Goal: Check status: Check status

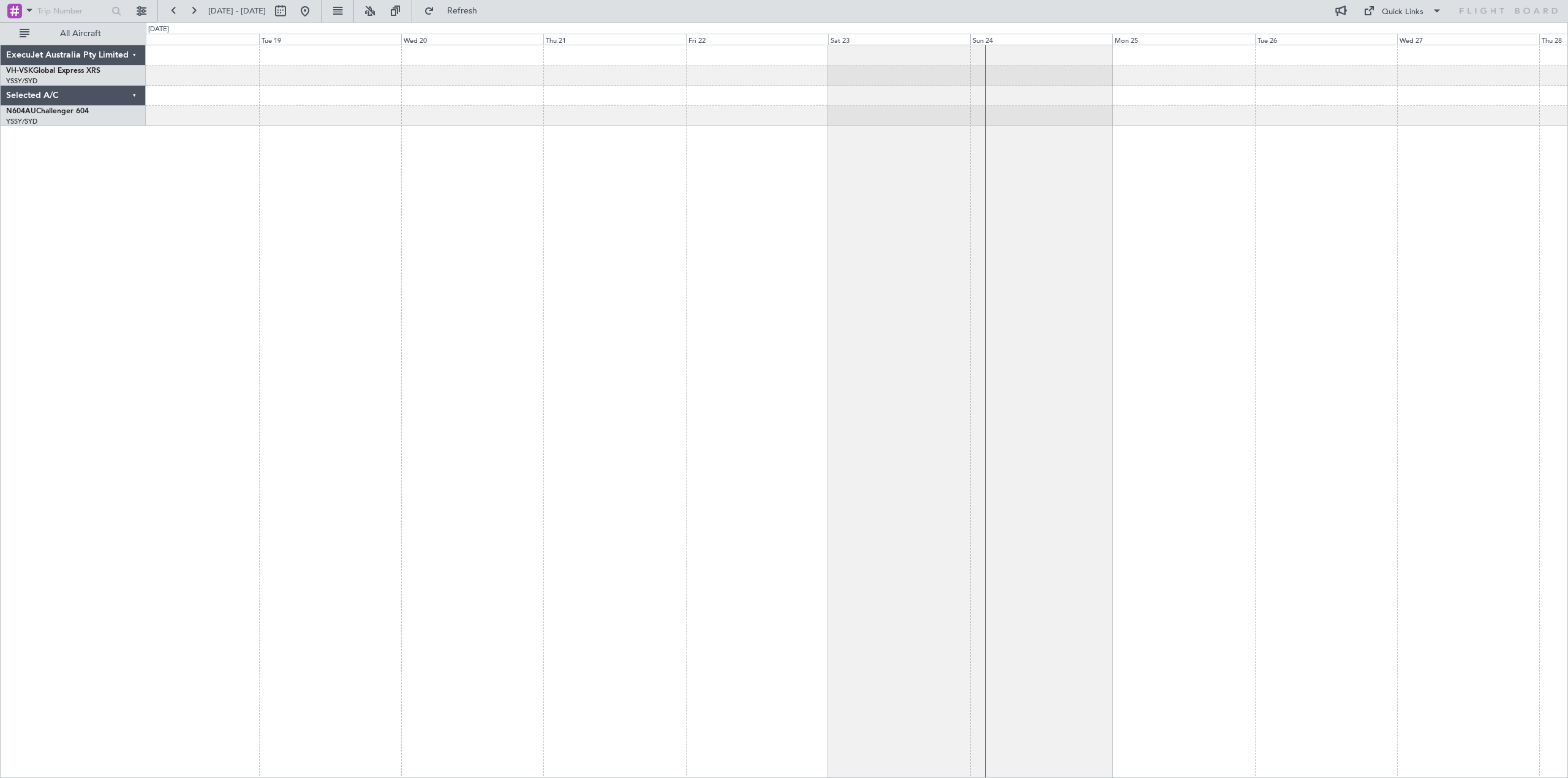
click at [853, 123] on div at bounding box center [856, 116] width 1422 height 20
click at [488, 8] on span "Refreshing..." at bounding box center [462, 10] width 51 height 8
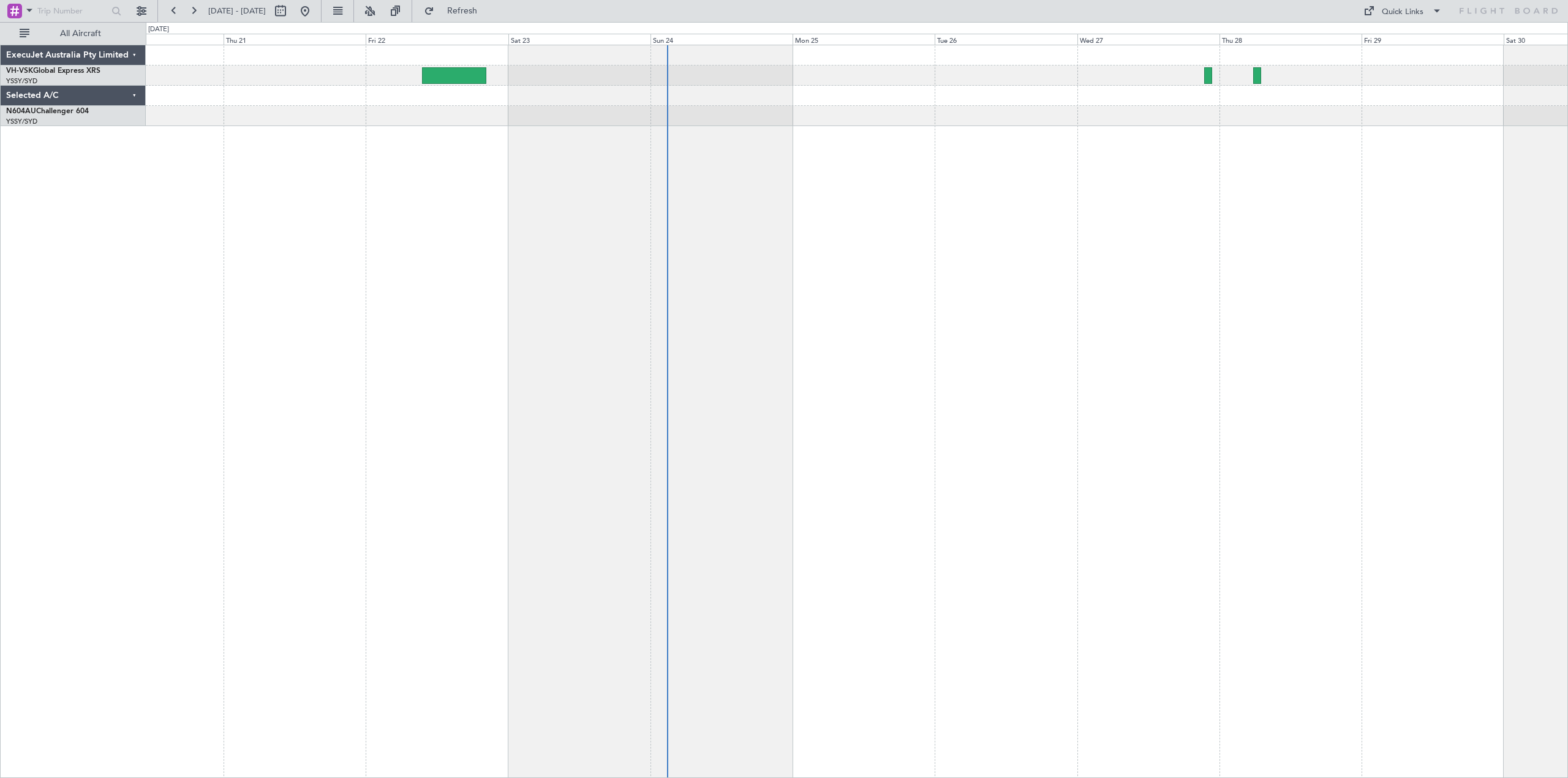
click at [961, 190] on div at bounding box center [856, 411] width 1422 height 733
click at [631, 217] on div at bounding box center [856, 411] width 1422 height 733
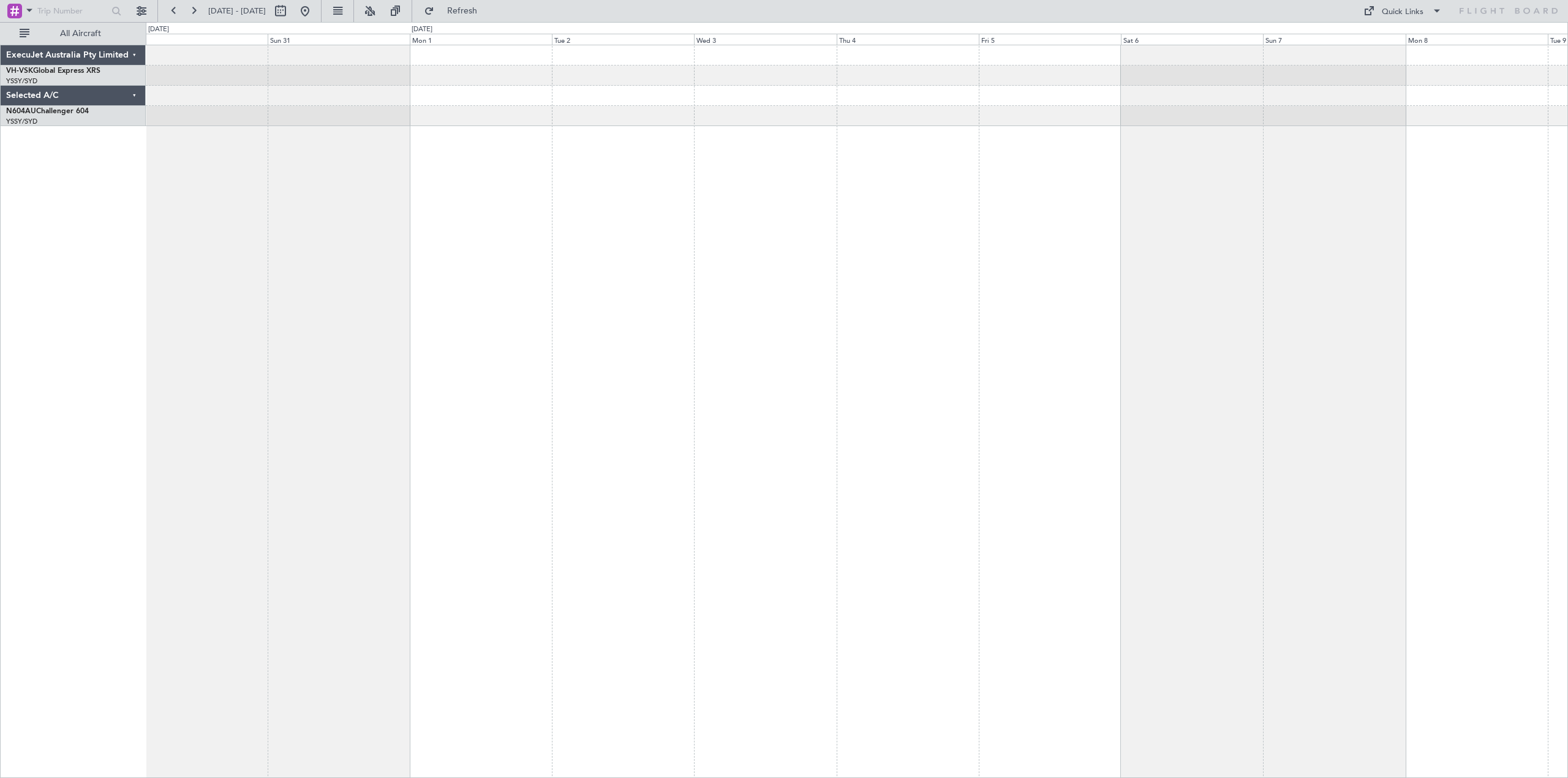
click at [581, 229] on div at bounding box center [856, 411] width 1422 height 733
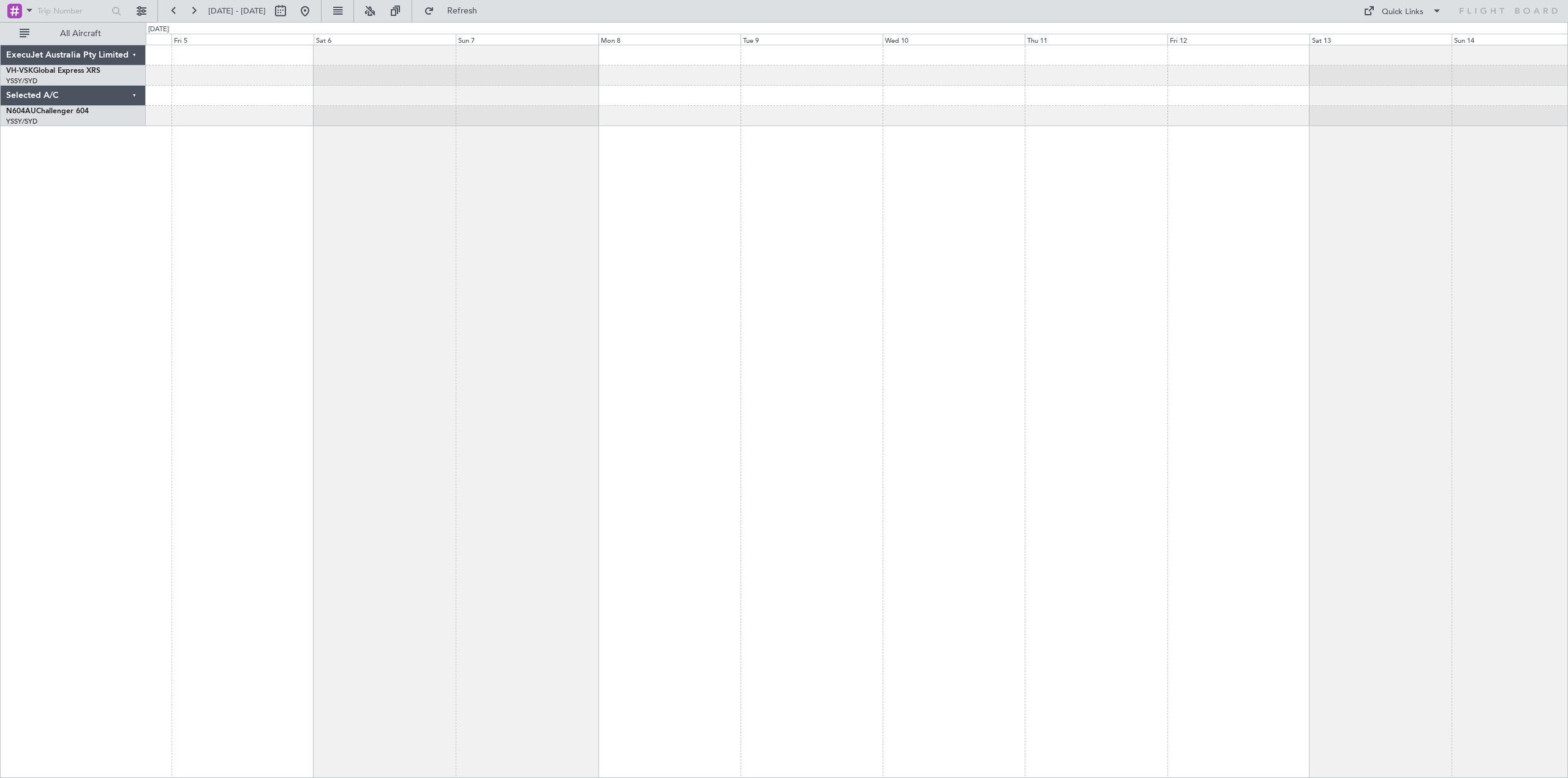
click at [575, 214] on div at bounding box center [856, 411] width 1422 height 733
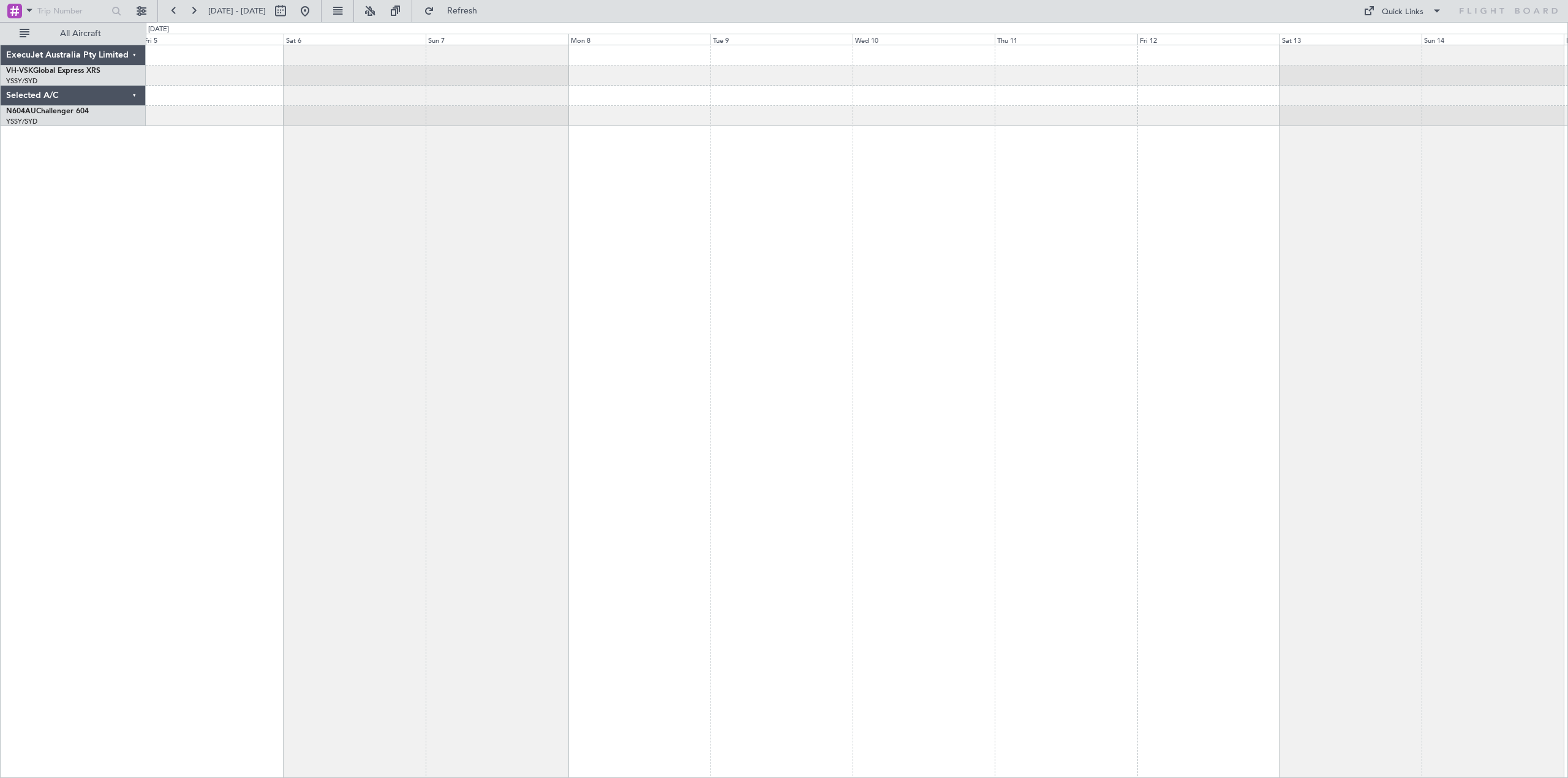
click at [534, 211] on div at bounding box center [856, 411] width 1422 height 733
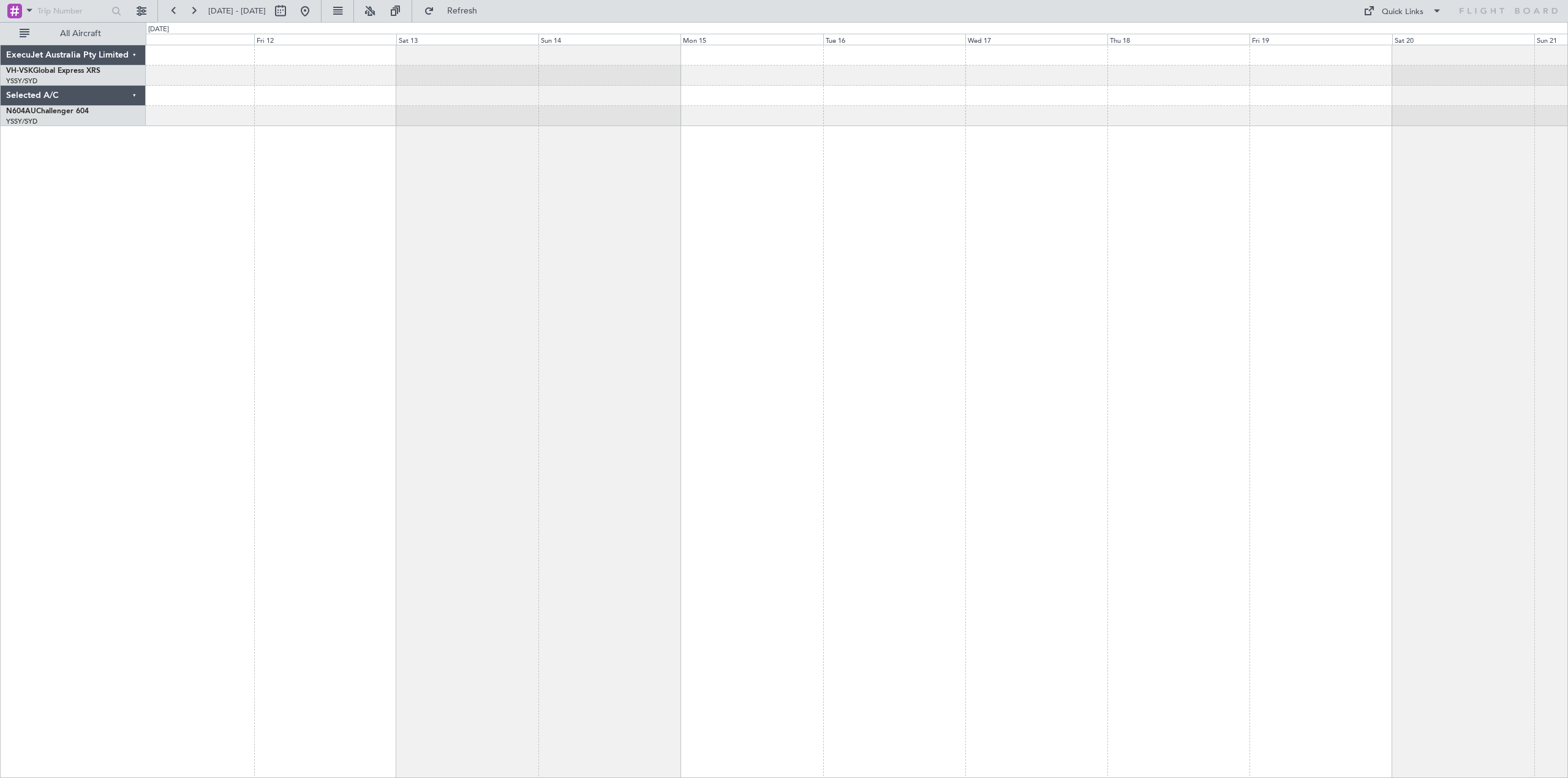
click at [345, 172] on div at bounding box center [856, 411] width 1422 height 733
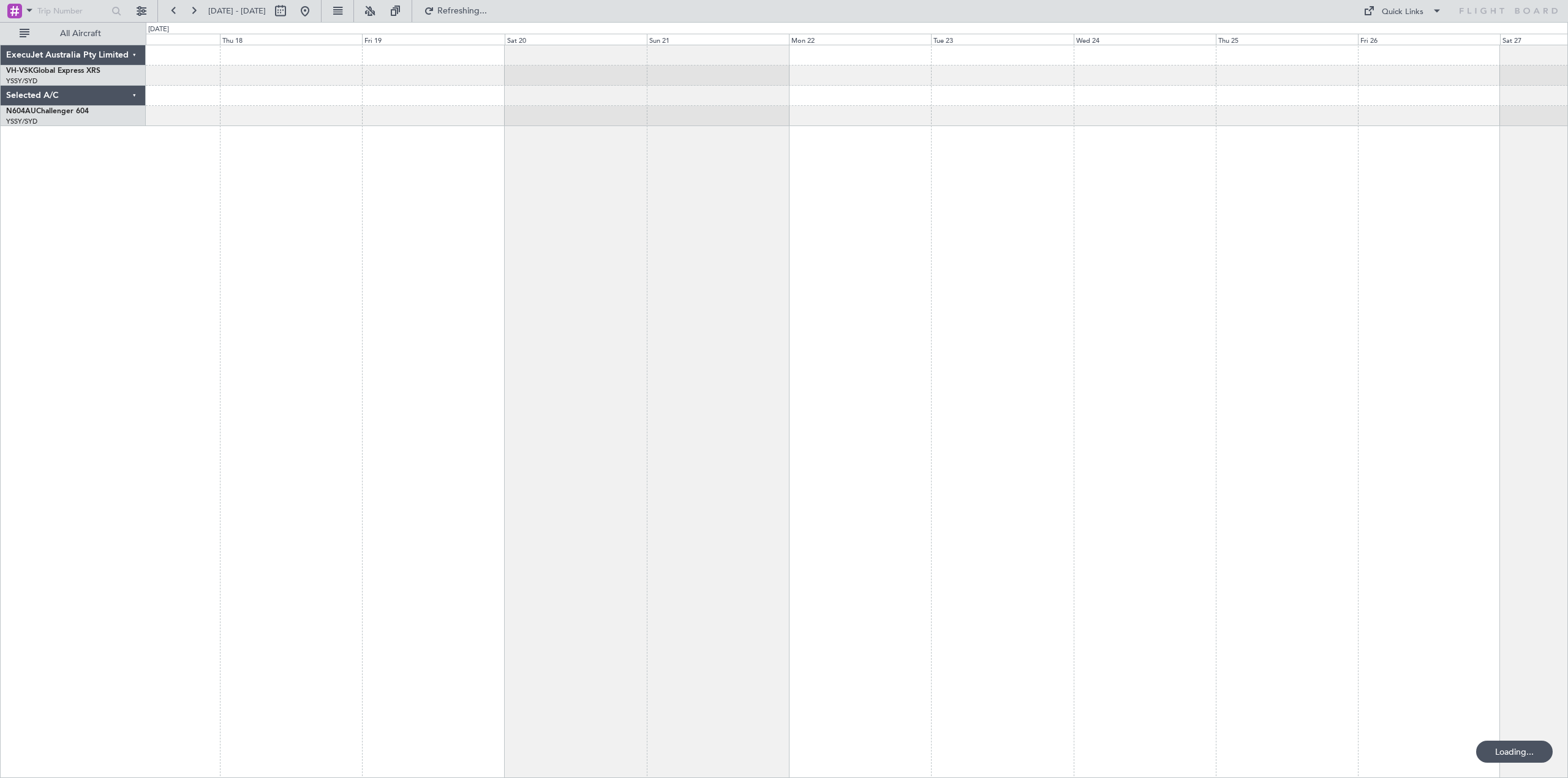
click at [508, 188] on div at bounding box center [856, 411] width 1422 height 733
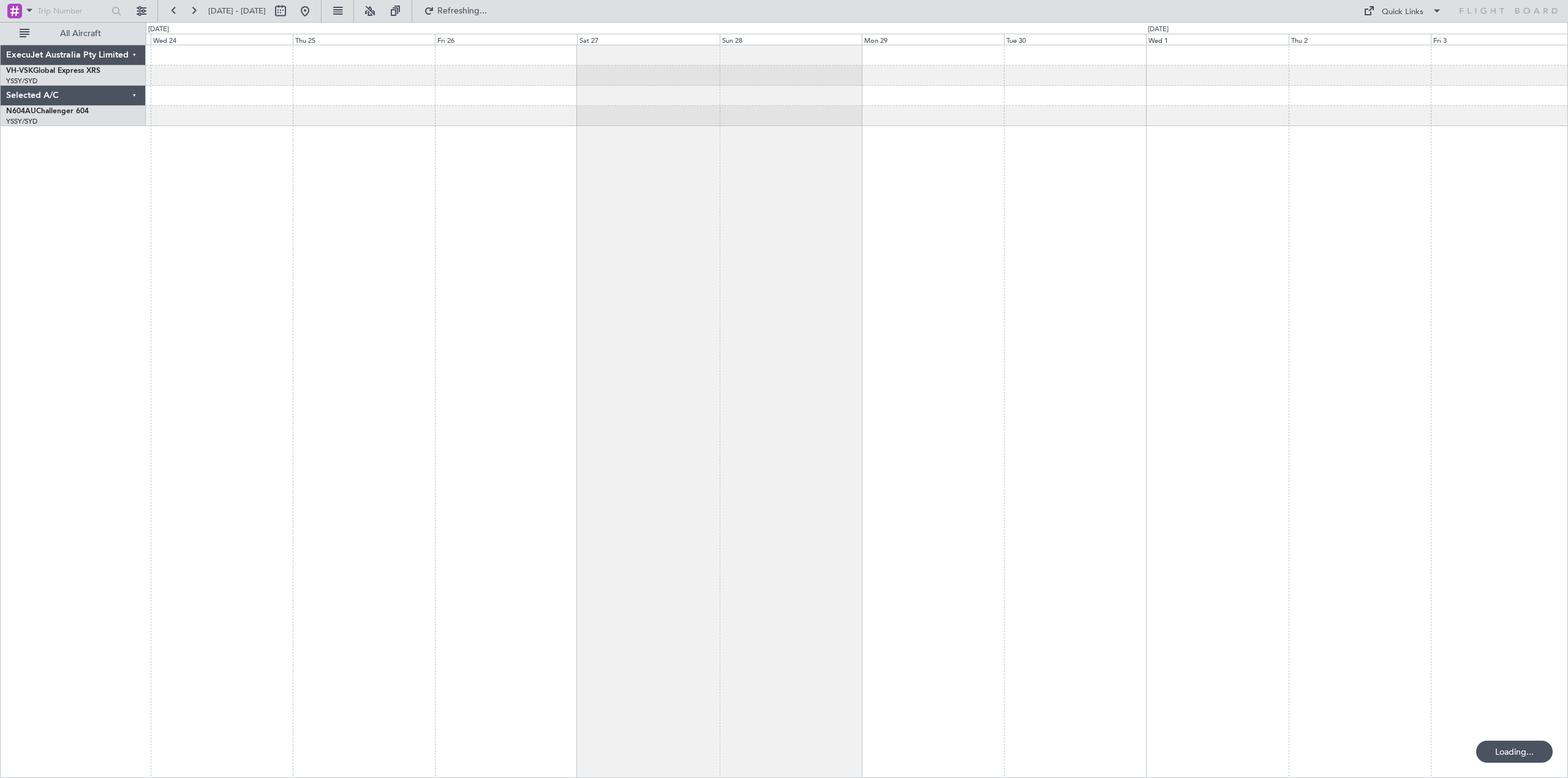
click at [632, 184] on div at bounding box center [856, 411] width 1422 height 733
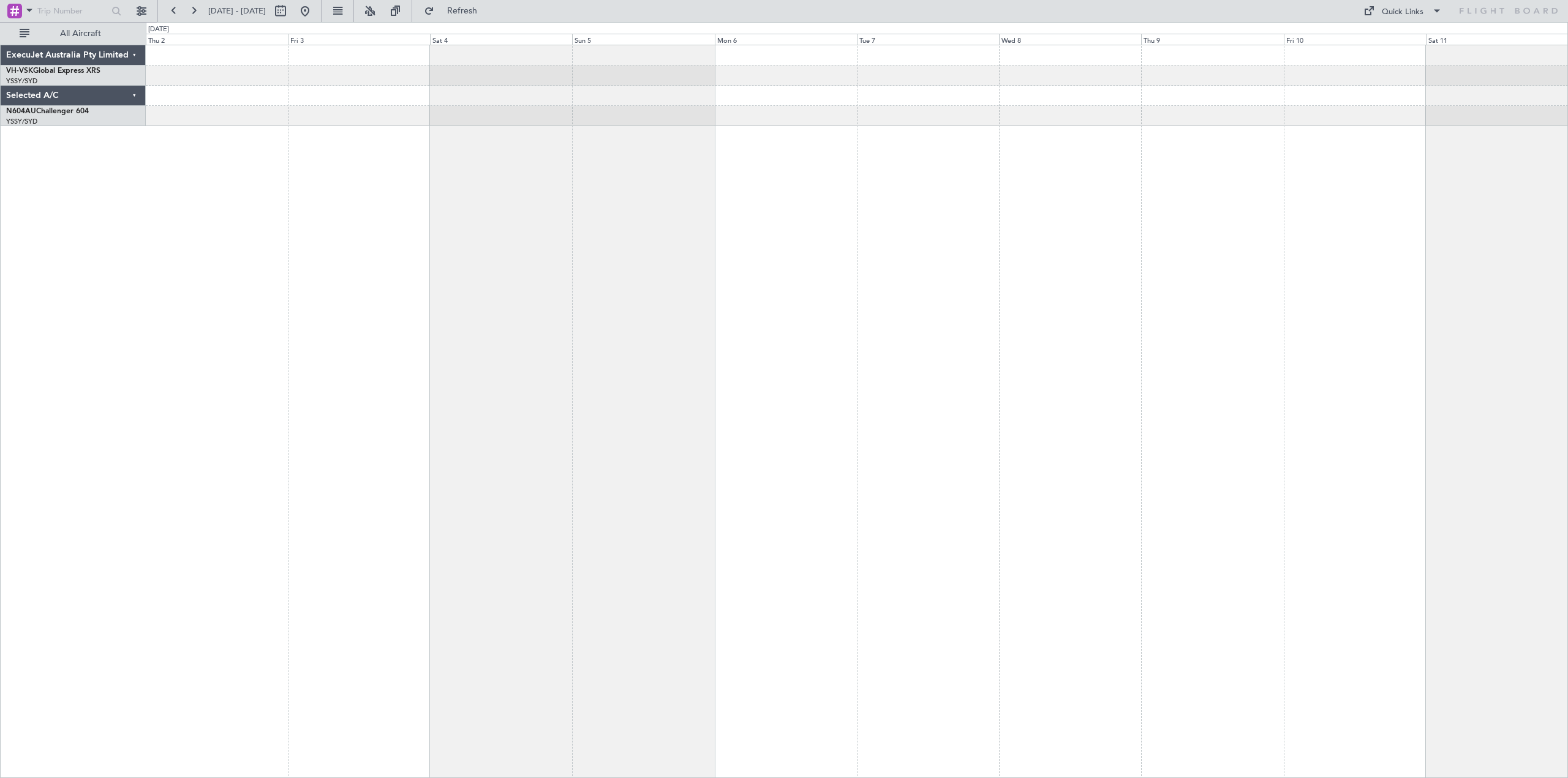
click at [495, 174] on div at bounding box center [856, 411] width 1422 height 733
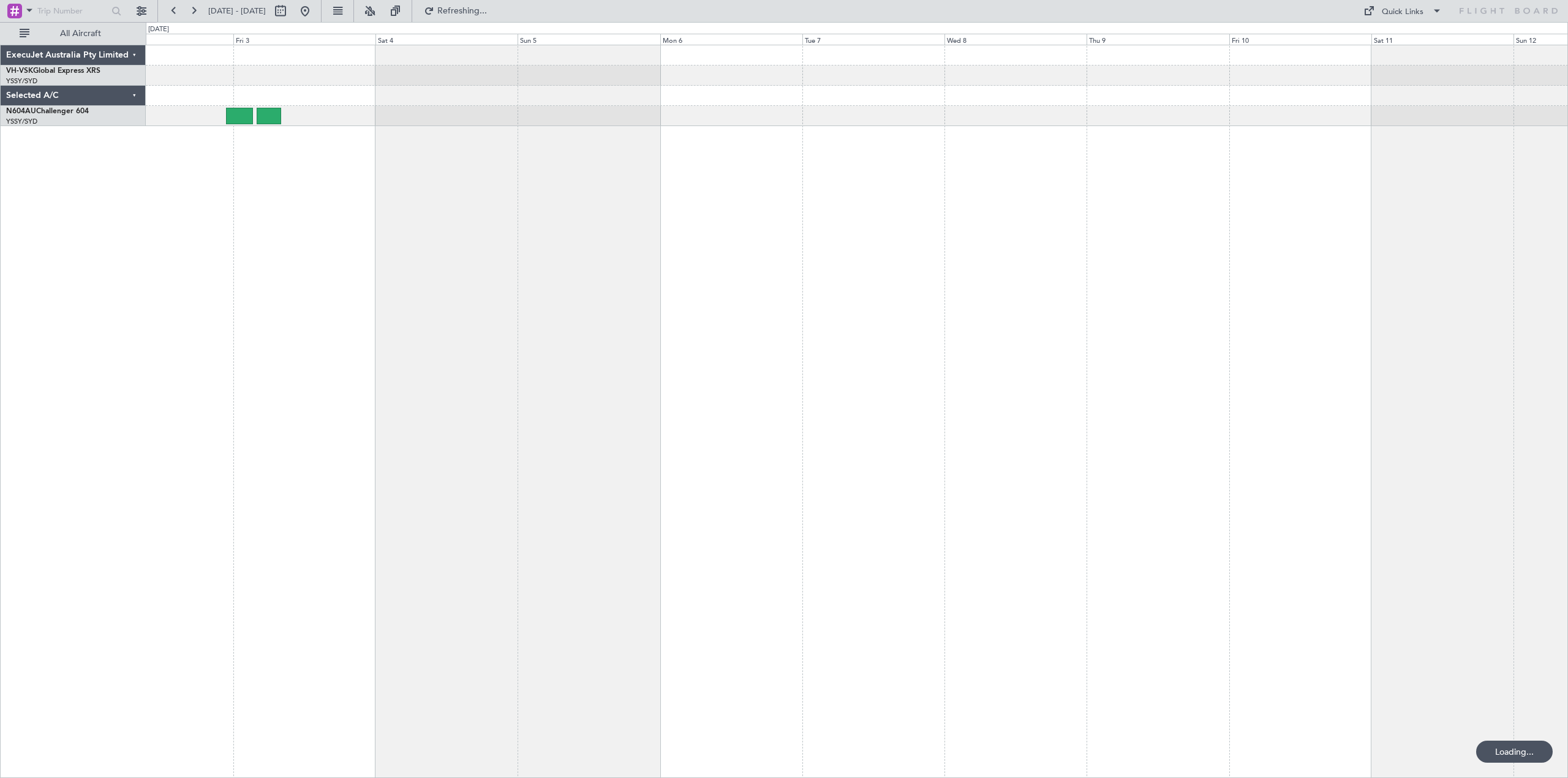
click at [902, 201] on div at bounding box center [856, 411] width 1422 height 733
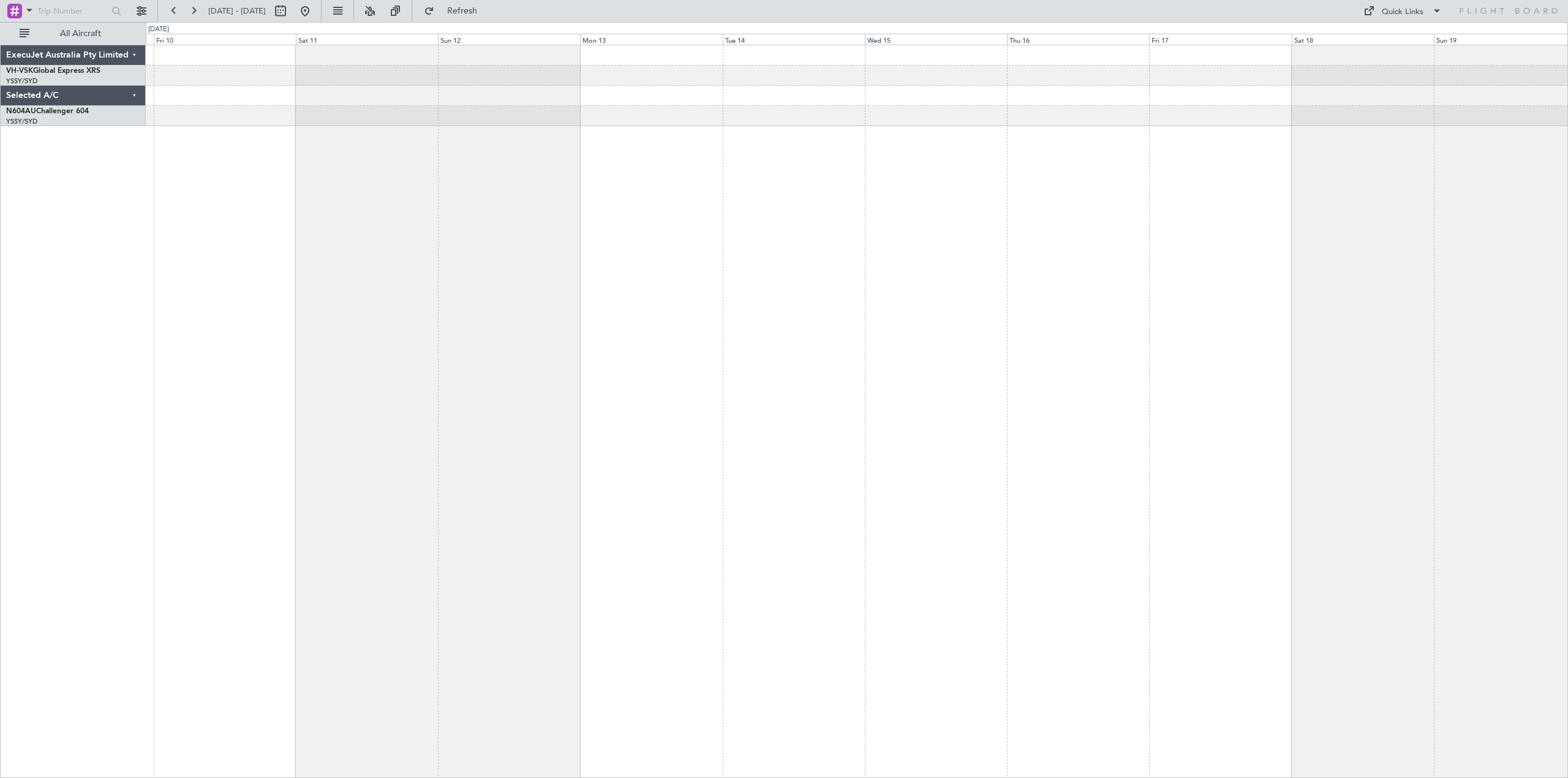
click at [686, 217] on div at bounding box center [856, 411] width 1422 height 733
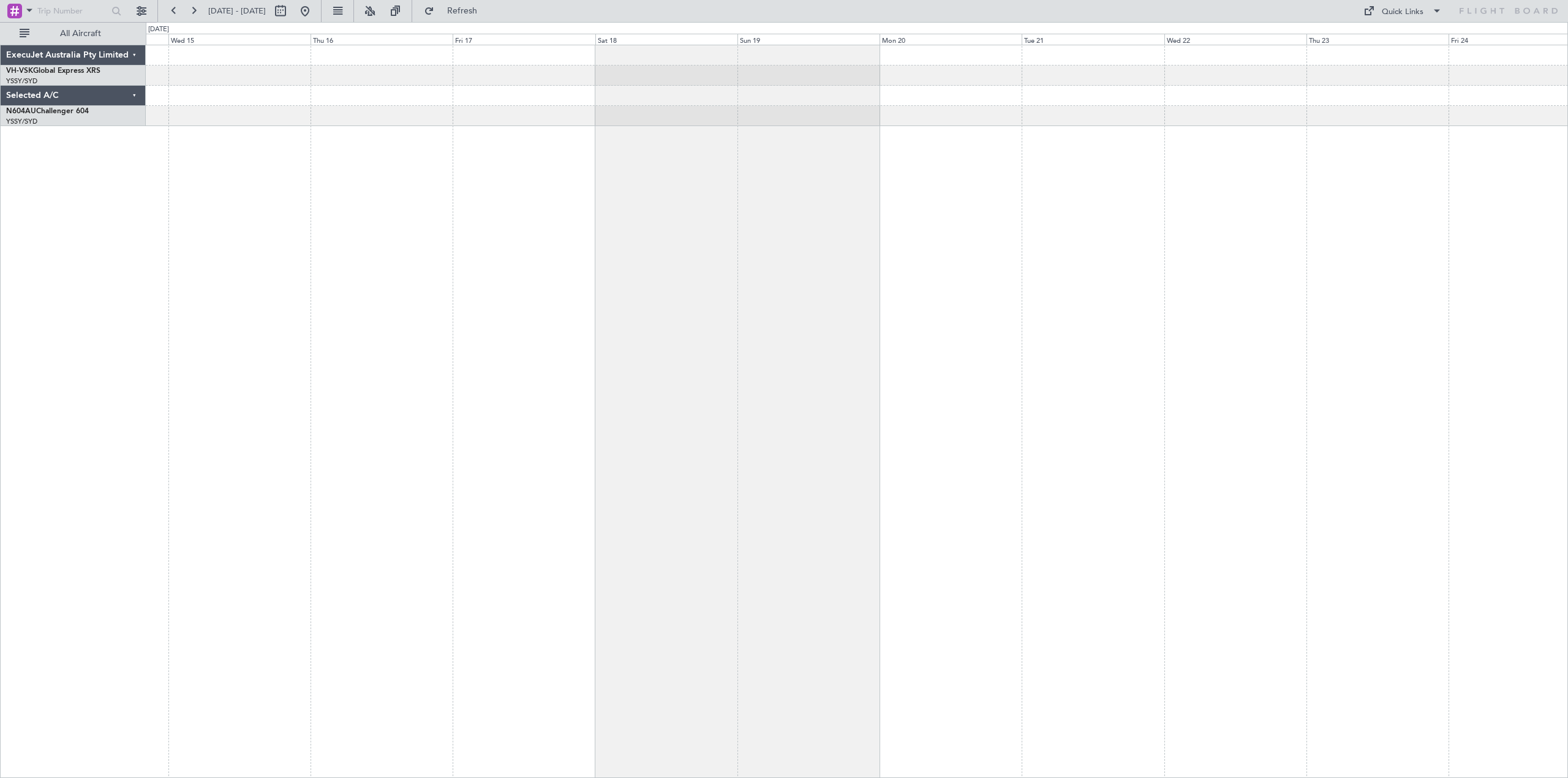
click at [610, 210] on div at bounding box center [856, 411] width 1422 height 733
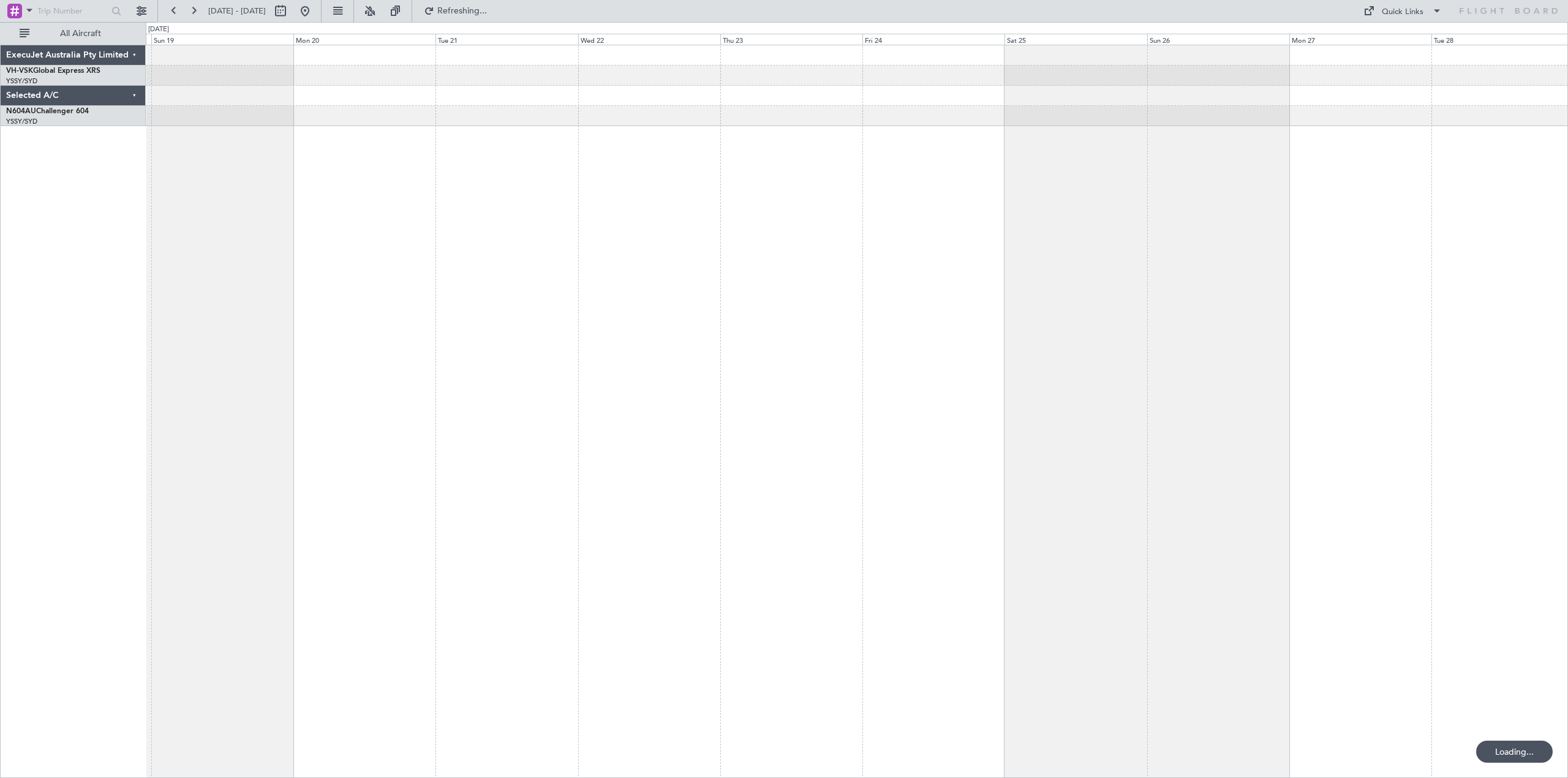
click at [511, 203] on div at bounding box center [856, 411] width 1422 height 733
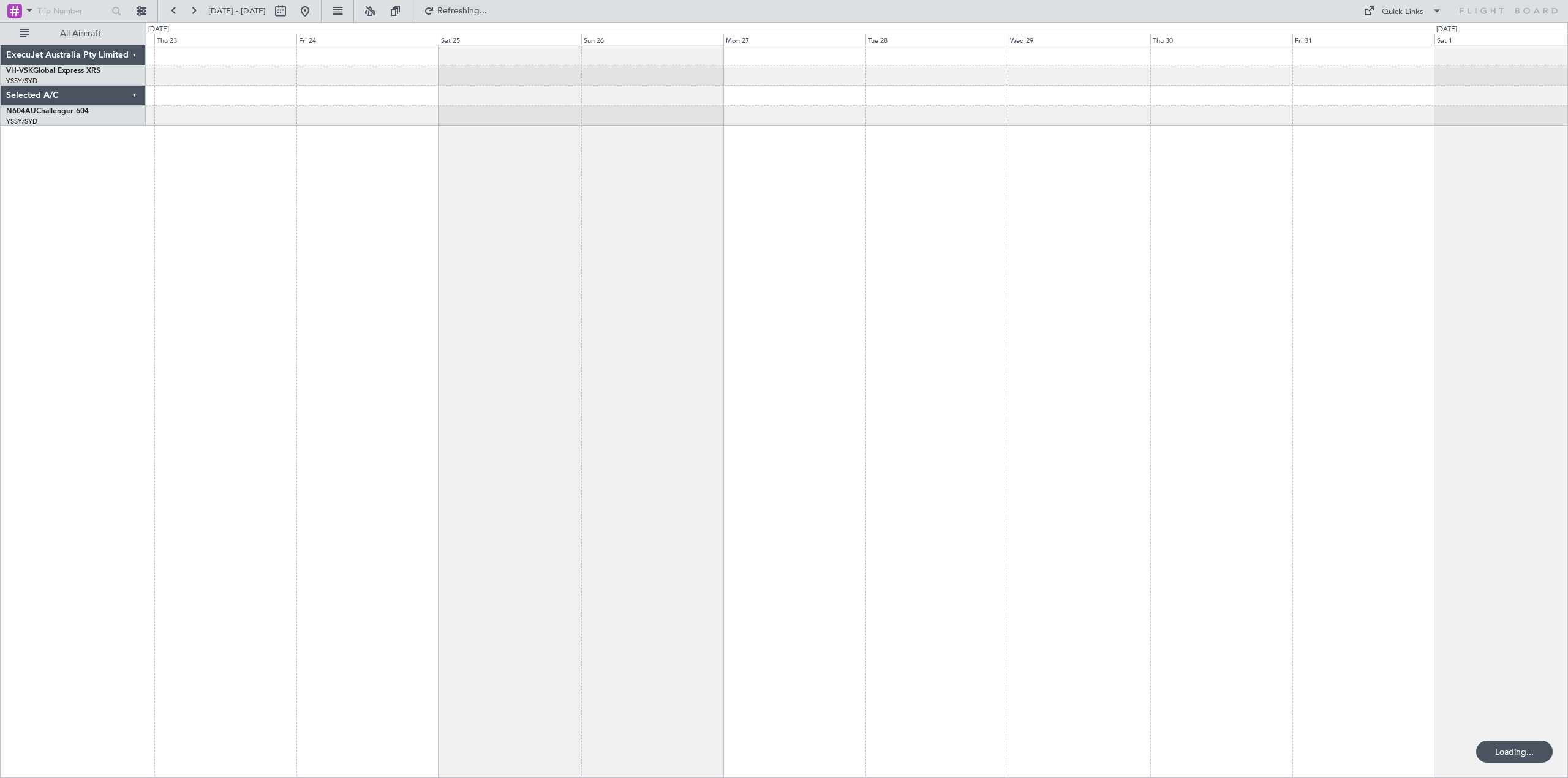
click at [531, 183] on div at bounding box center [856, 411] width 1422 height 733
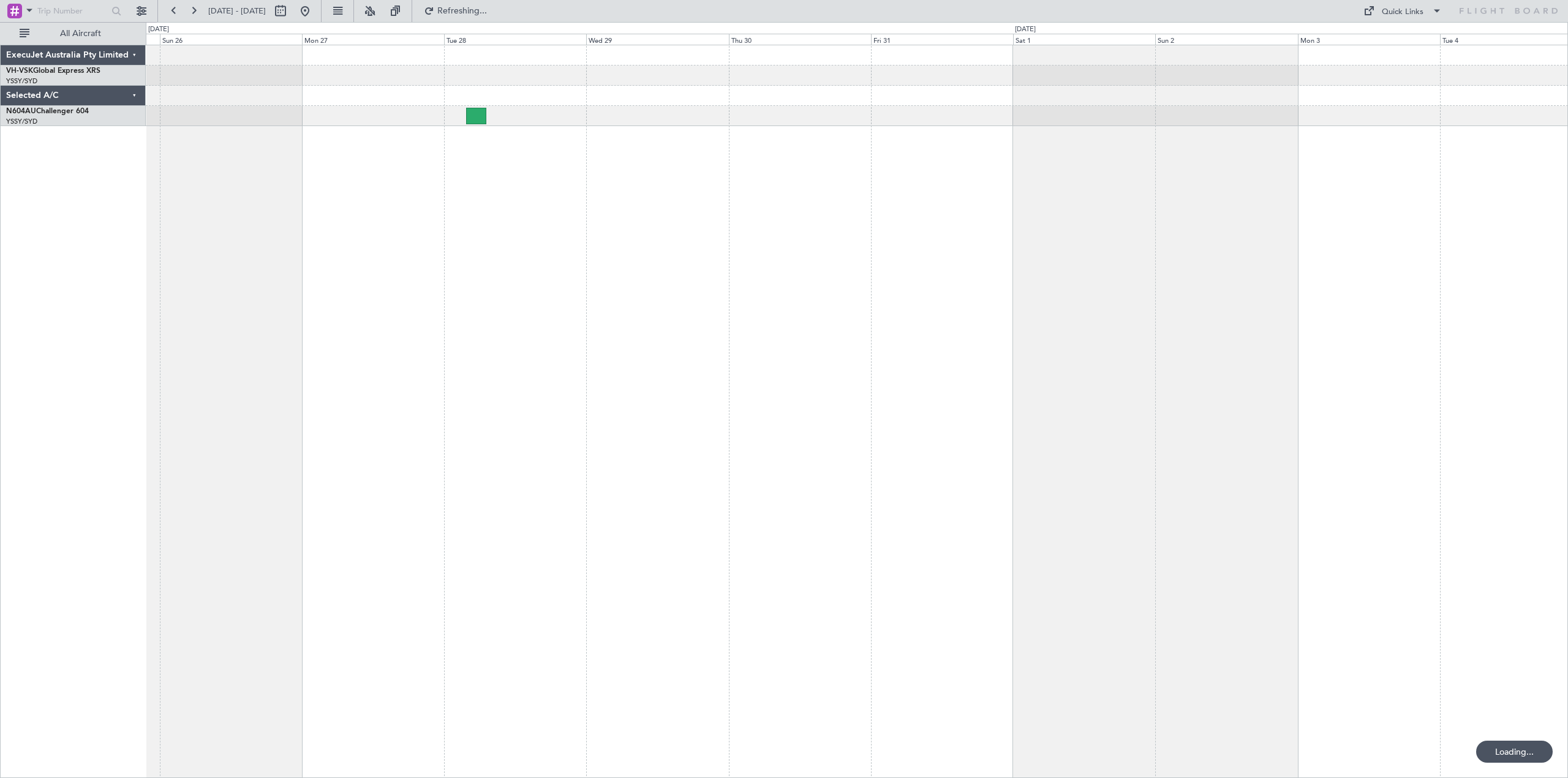
click at [364, 169] on div at bounding box center [856, 411] width 1422 height 733
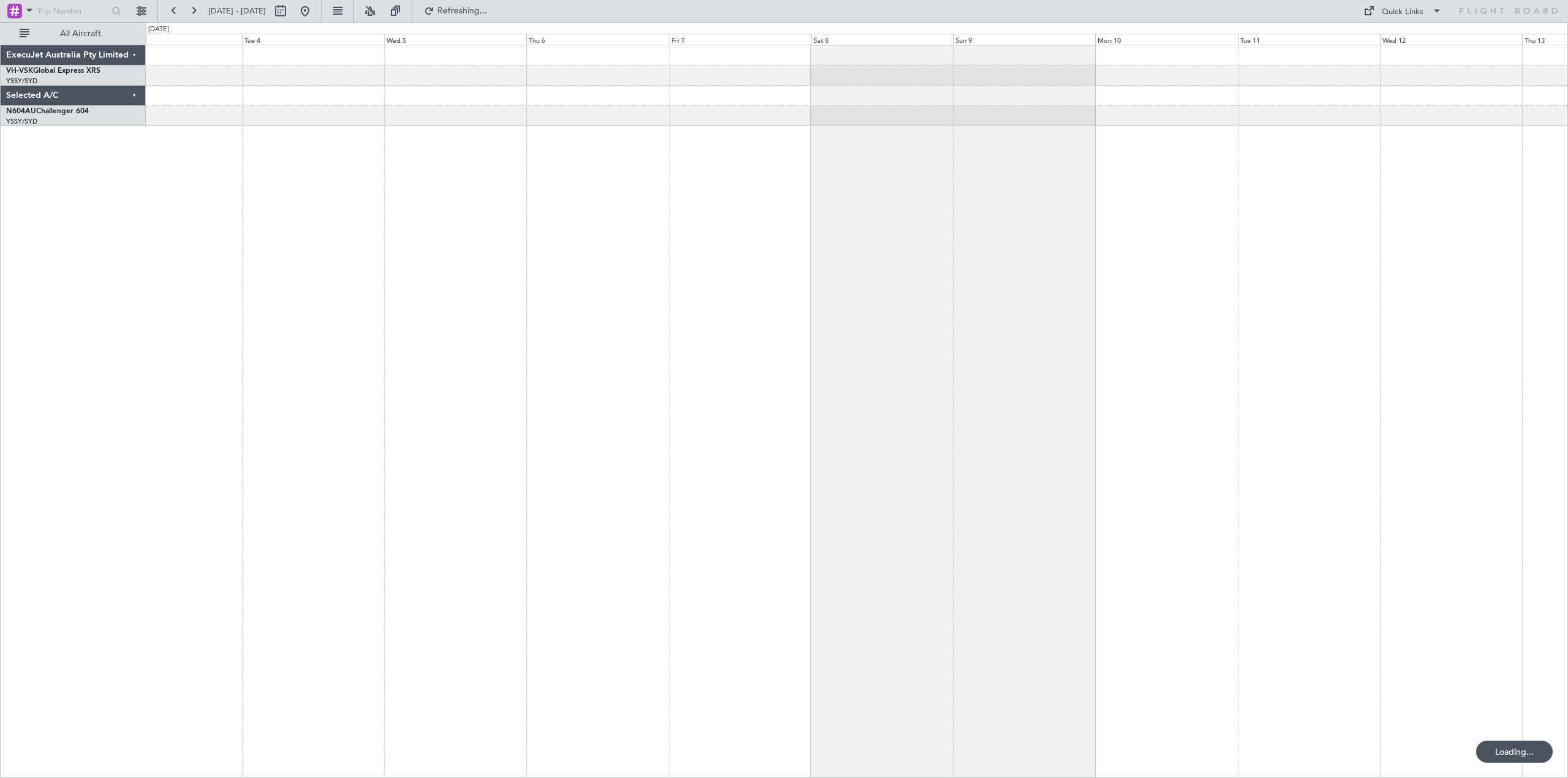
click at [428, 136] on div at bounding box center [856, 411] width 1422 height 733
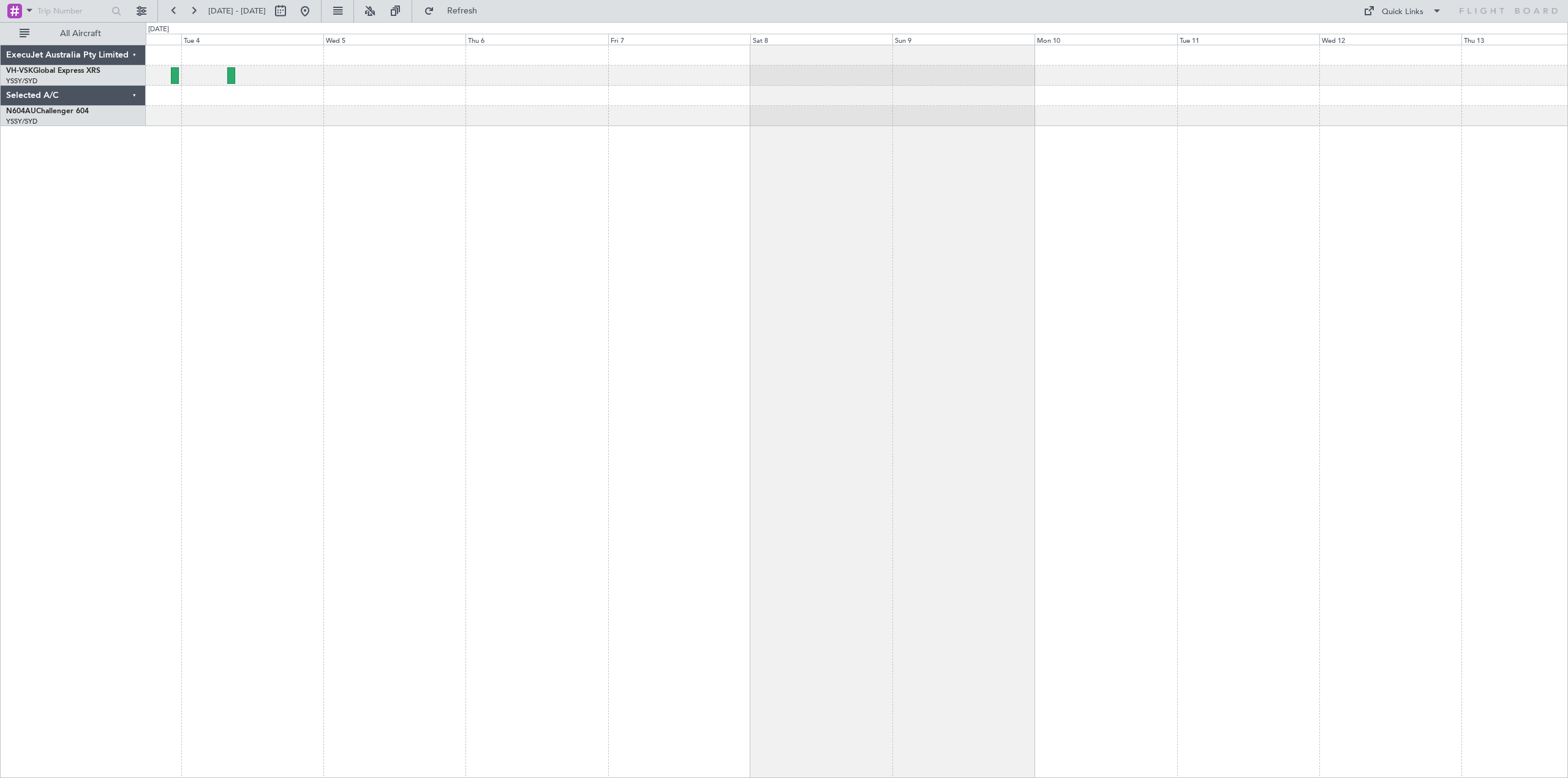
click at [639, 210] on div at bounding box center [856, 411] width 1422 height 733
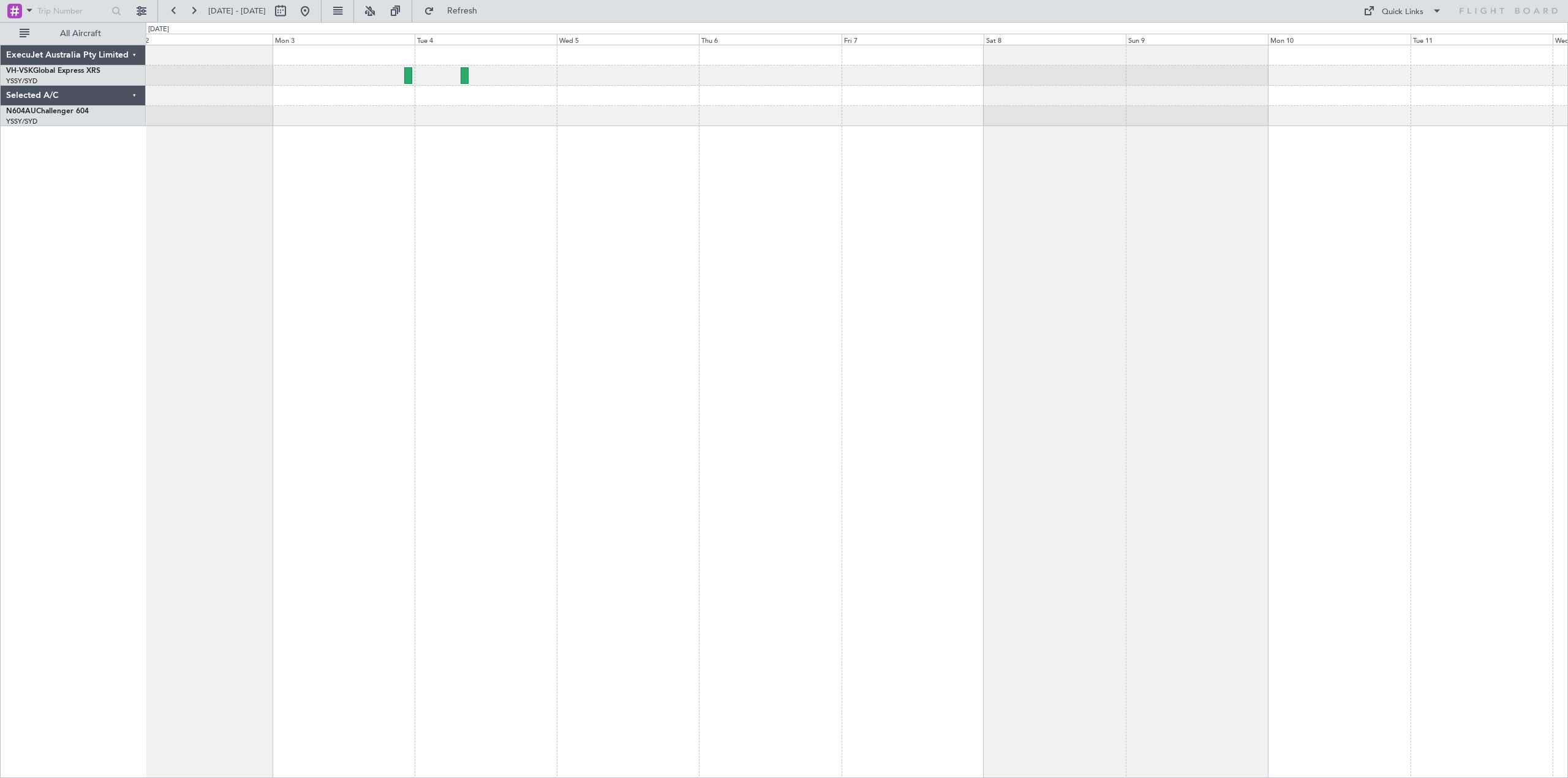
click at [584, 270] on div at bounding box center [856, 411] width 1422 height 733
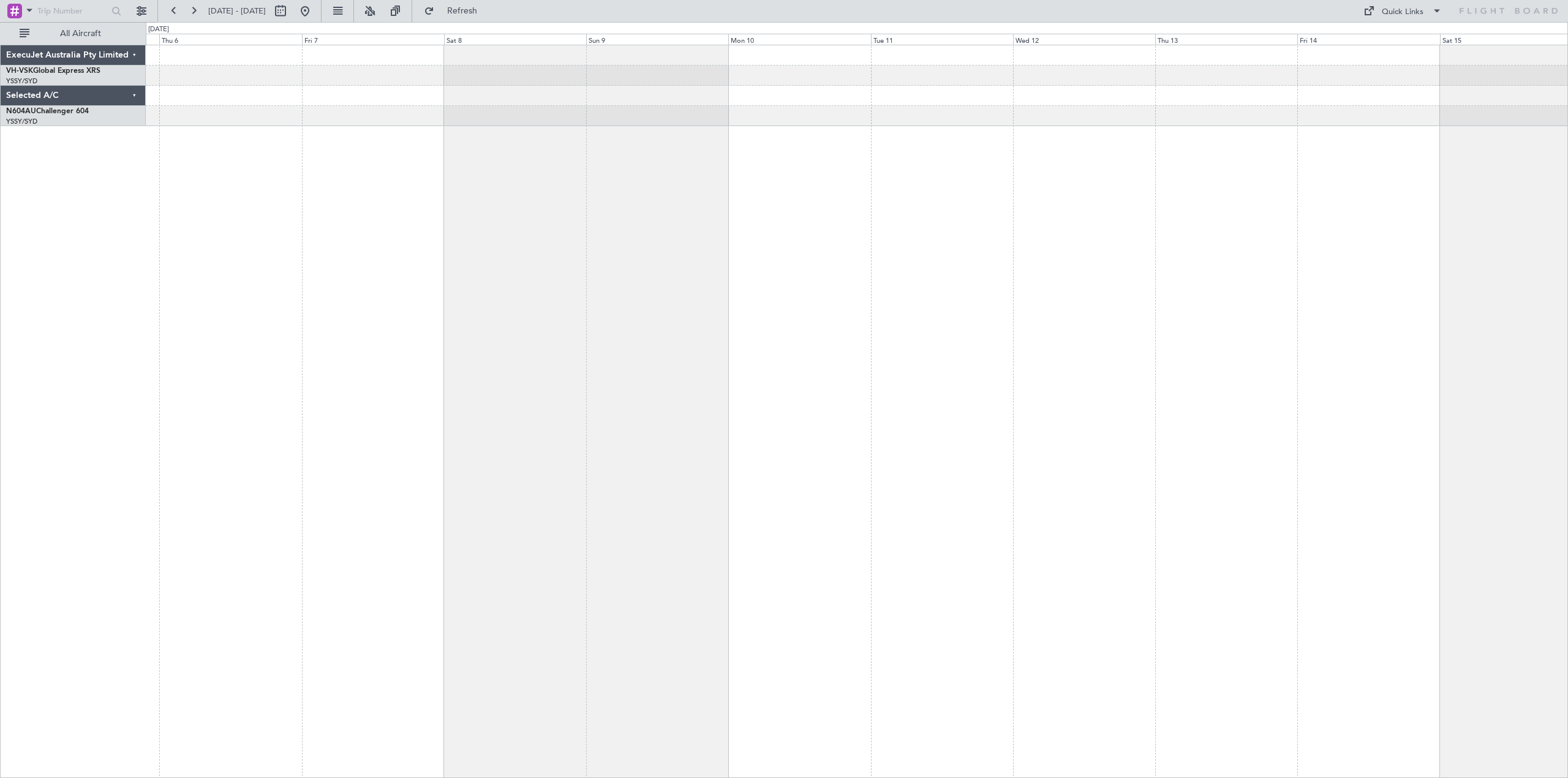
click at [564, 253] on div at bounding box center [856, 411] width 1422 height 733
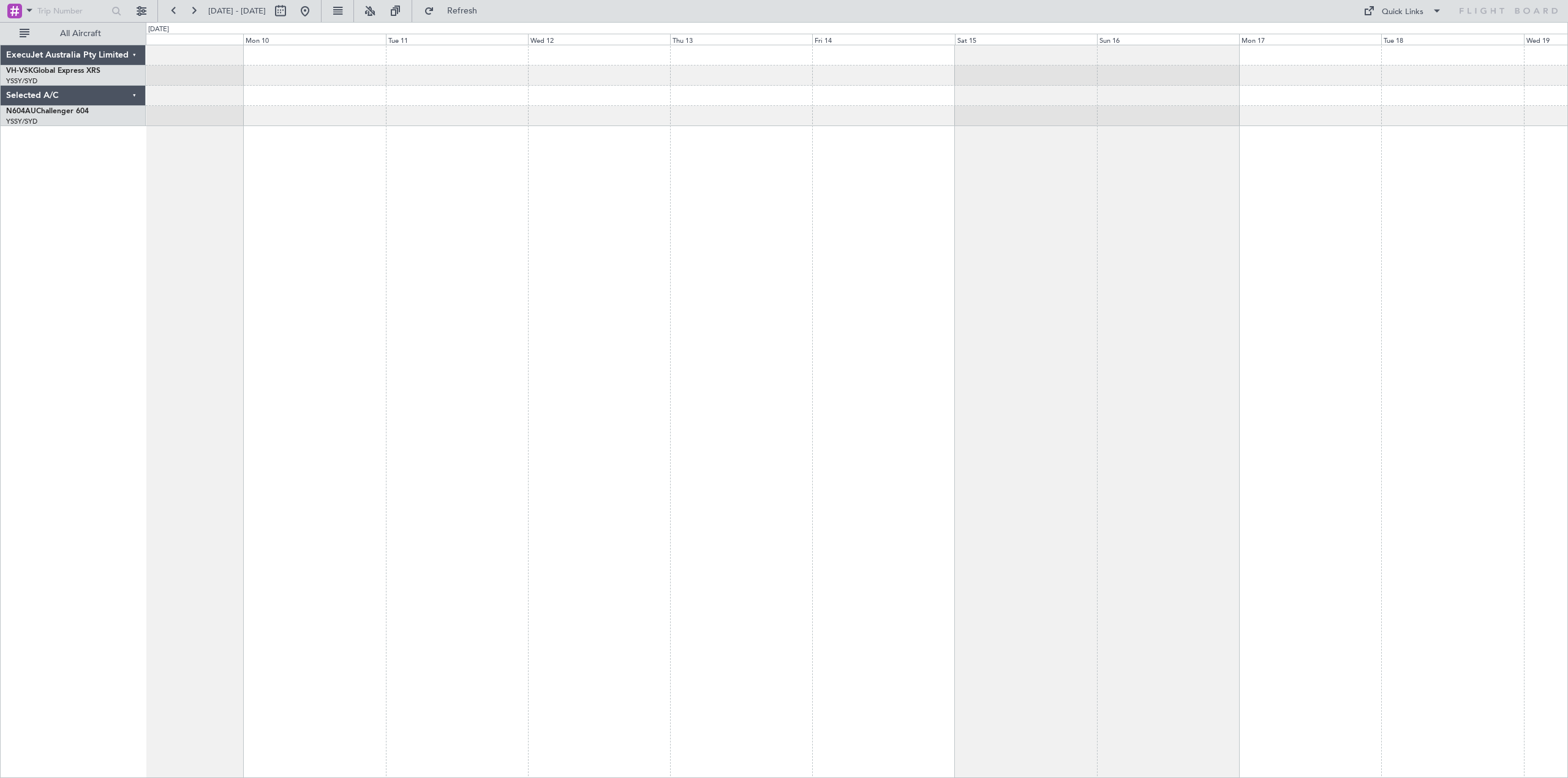
click at [684, 266] on div at bounding box center [856, 411] width 1422 height 733
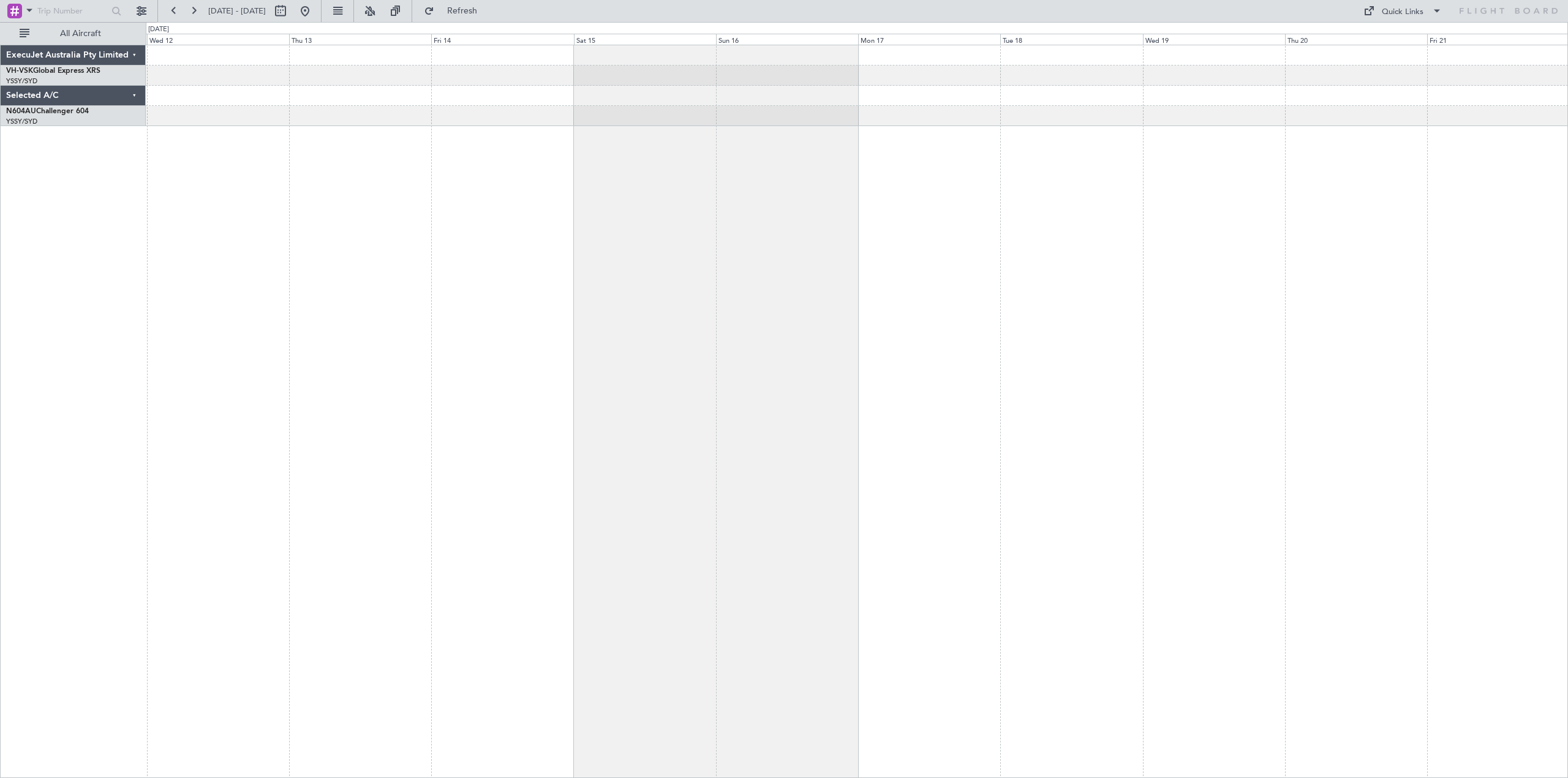
click at [542, 260] on div at bounding box center [856, 411] width 1422 height 733
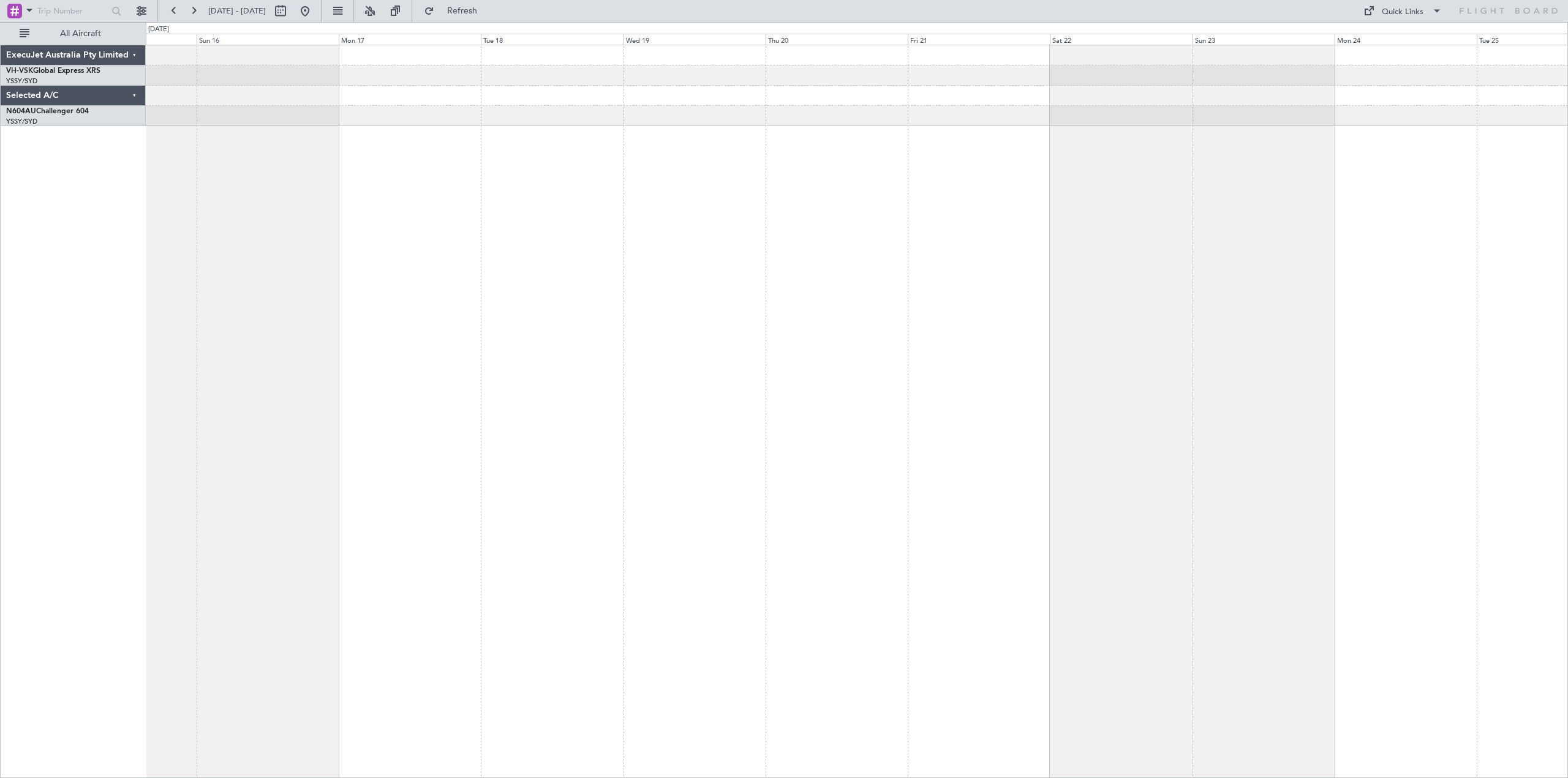
click at [549, 255] on div at bounding box center [856, 411] width 1422 height 733
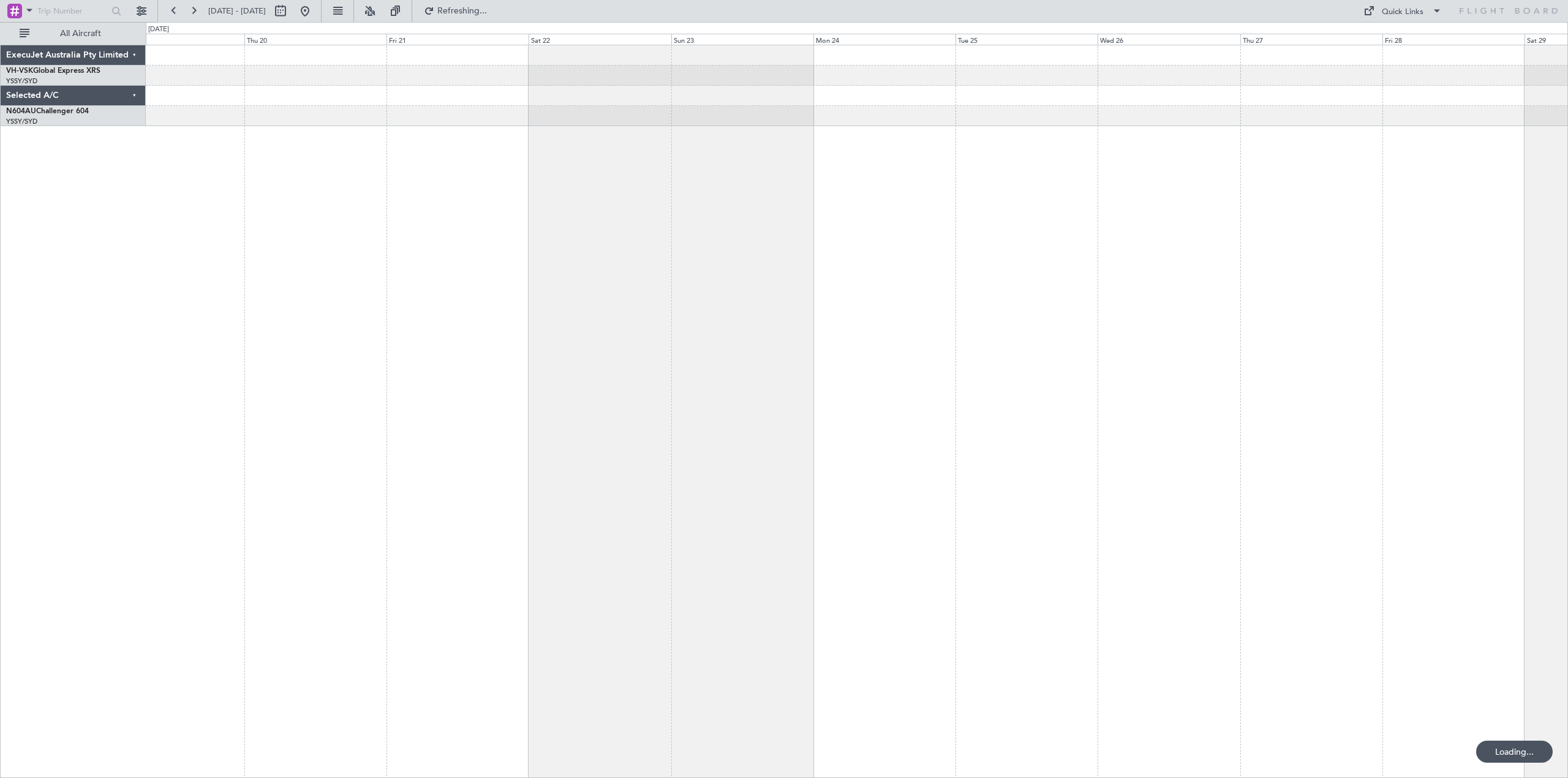
click at [640, 251] on div at bounding box center [856, 411] width 1422 height 733
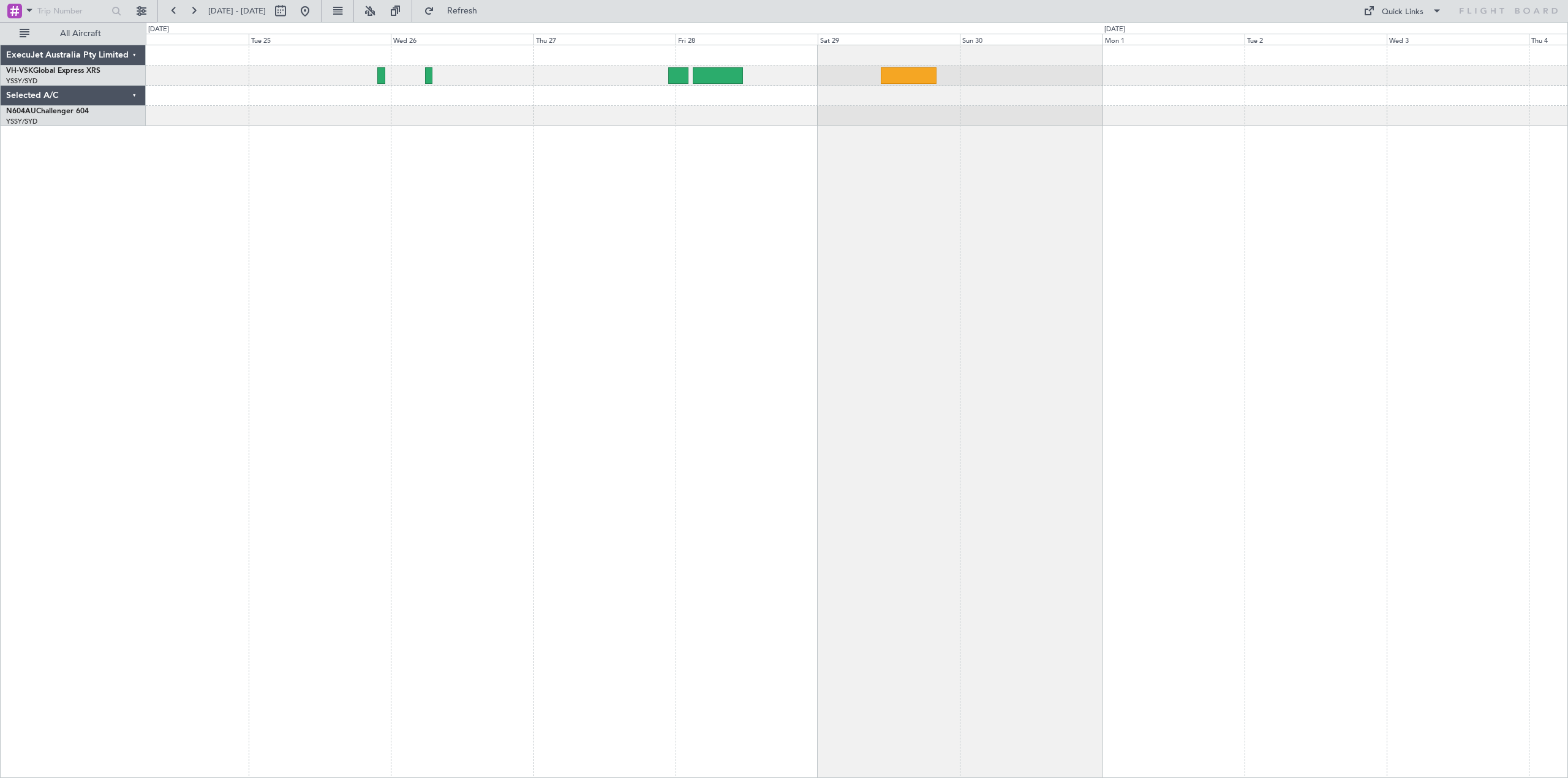
click at [572, 252] on div at bounding box center [856, 411] width 1422 height 733
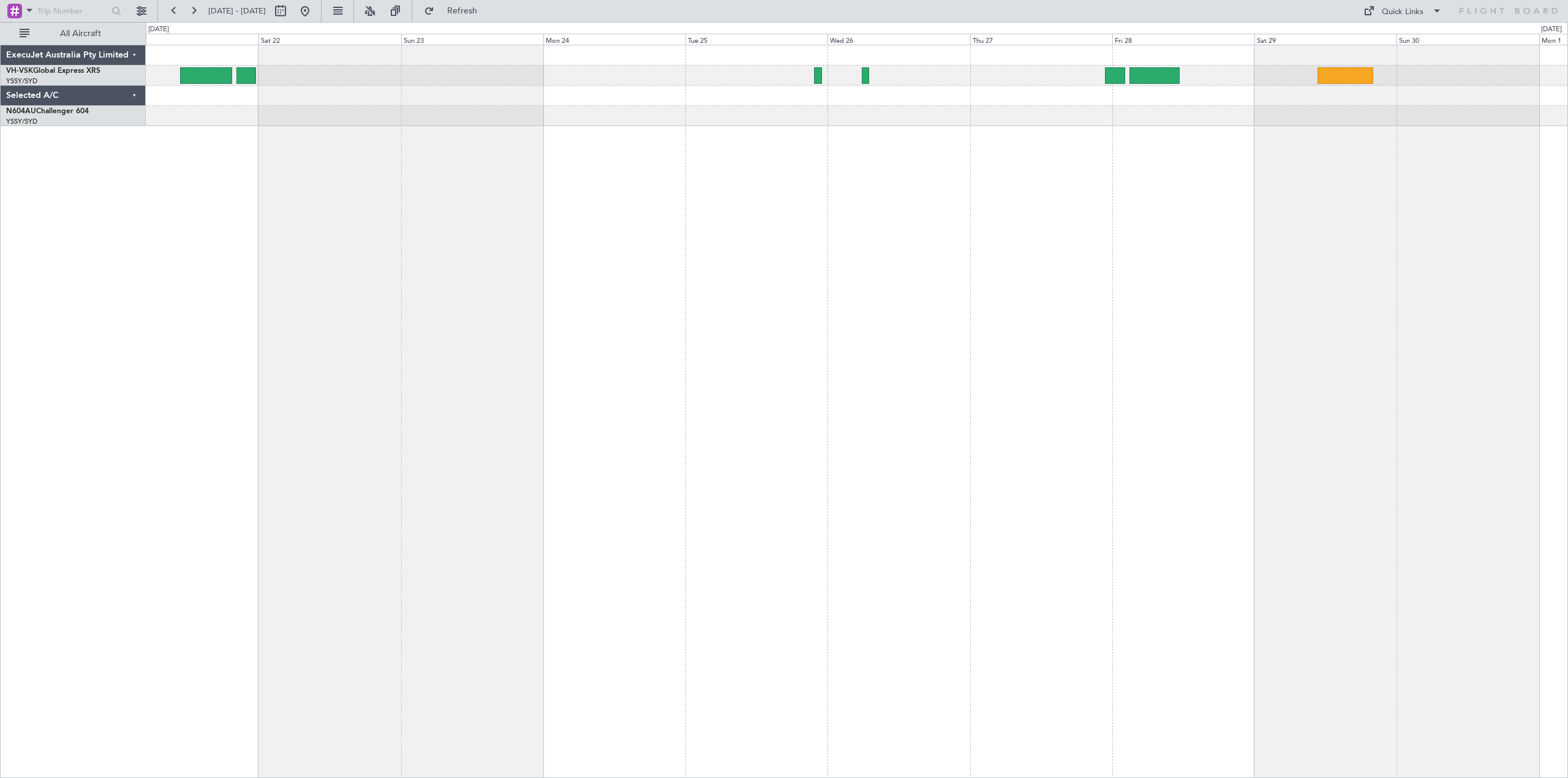
click at [960, 182] on div at bounding box center [856, 411] width 1422 height 733
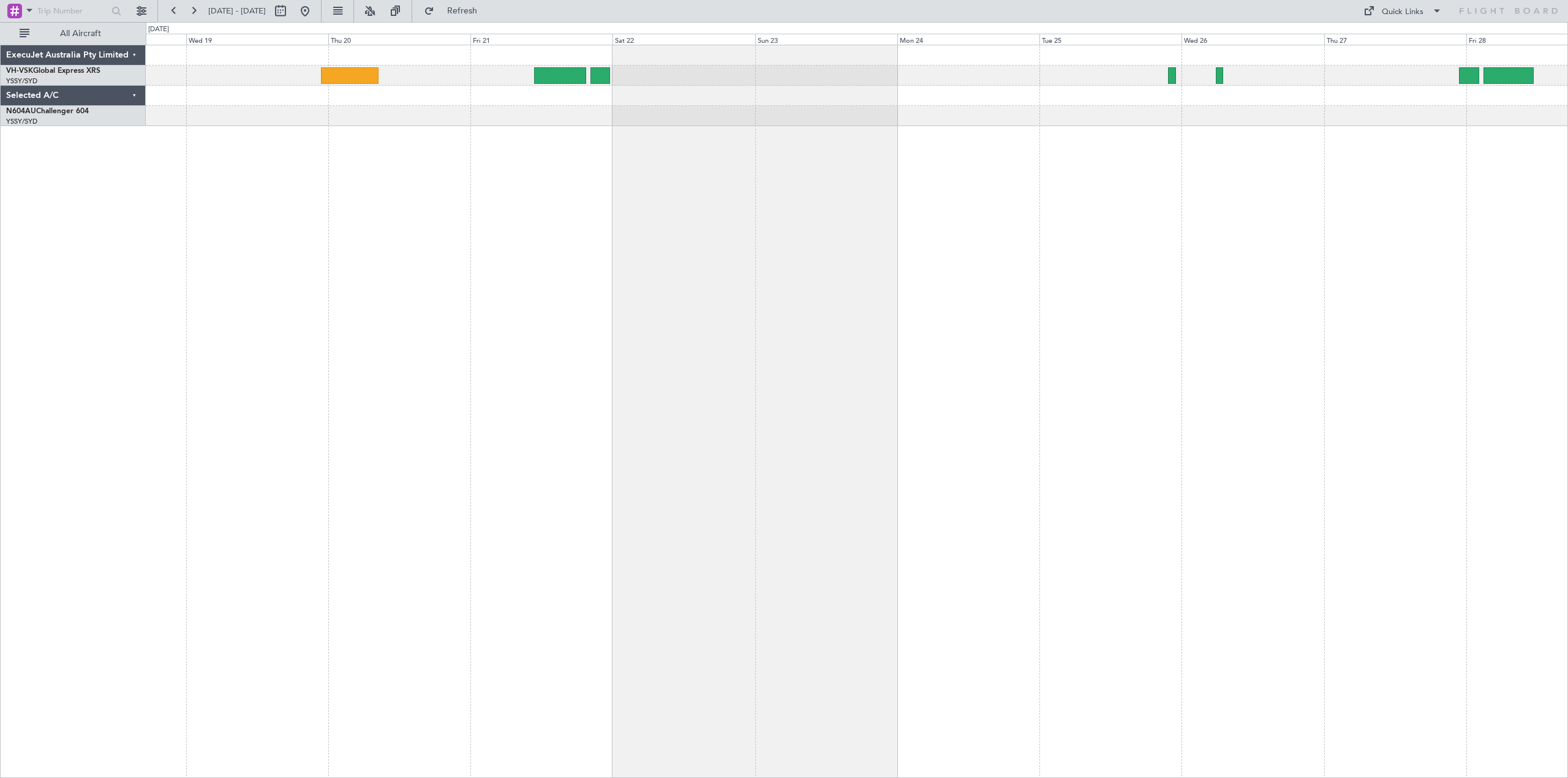
click at [572, 132] on div at bounding box center [856, 411] width 1422 height 733
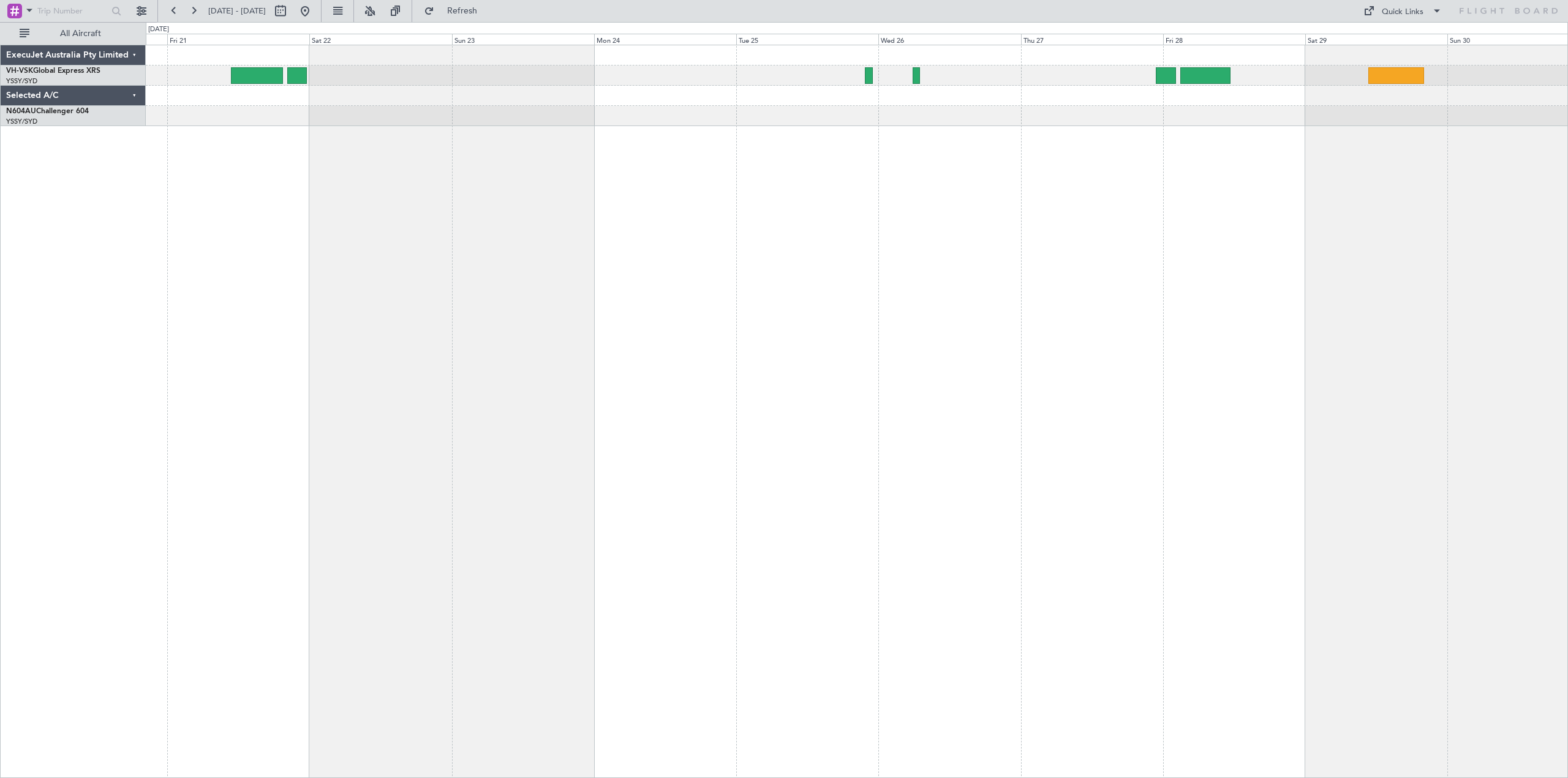
click at [653, 128] on div at bounding box center [856, 411] width 1422 height 733
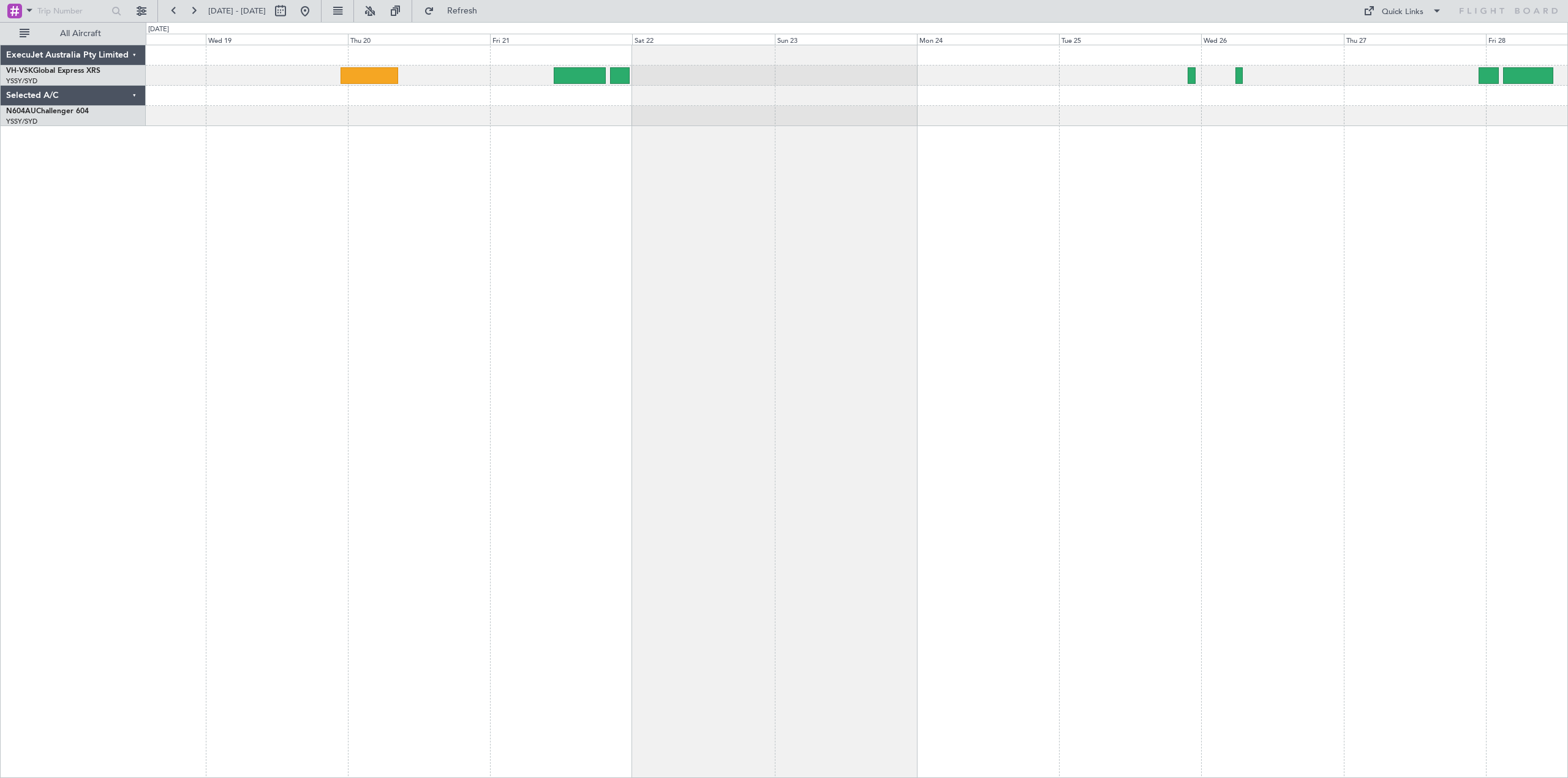
click at [1011, 247] on div at bounding box center [856, 411] width 1422 height 733
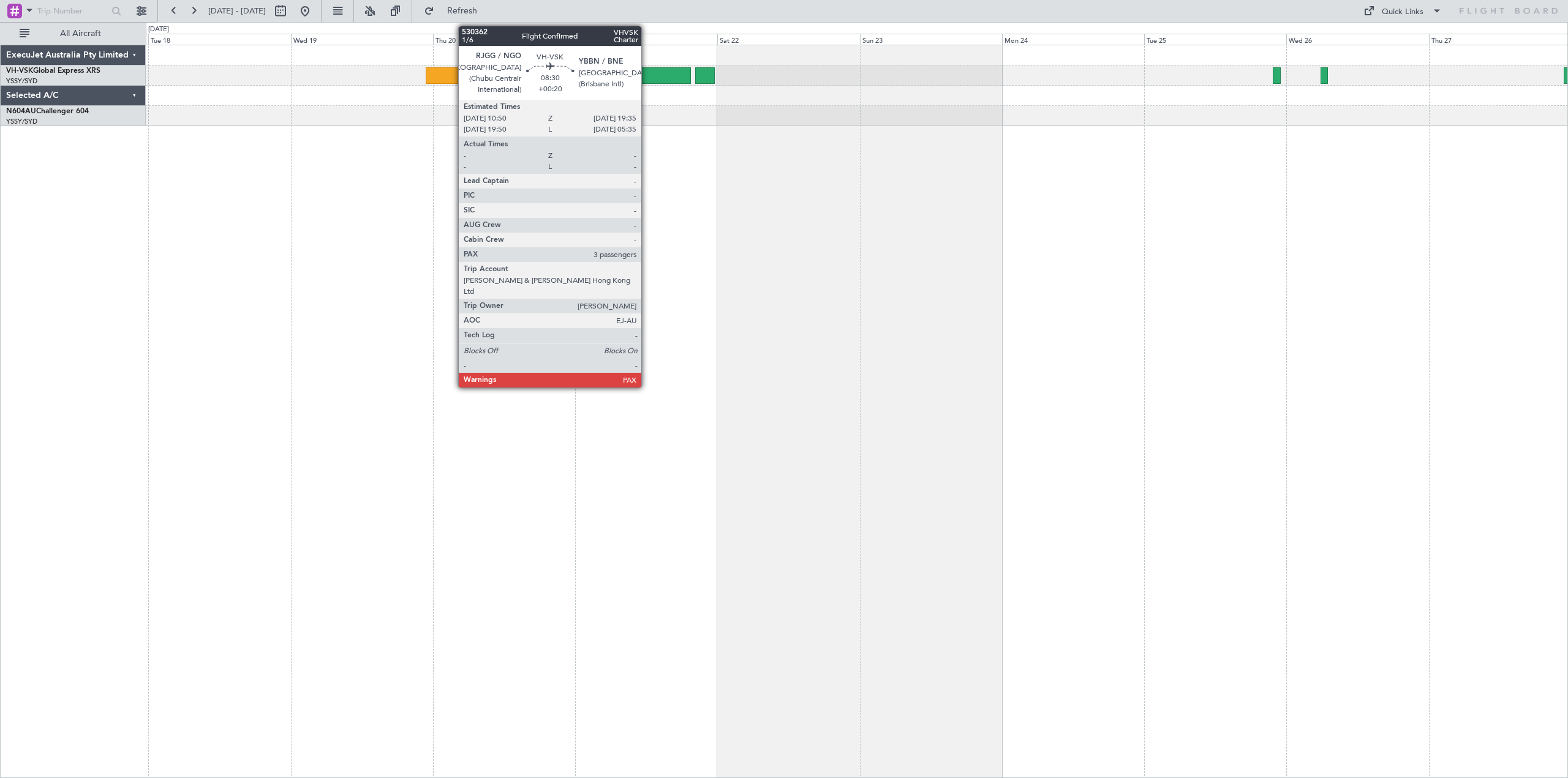
click at [647, 71] on div at bounding box center [665, 76] width 52 height 17
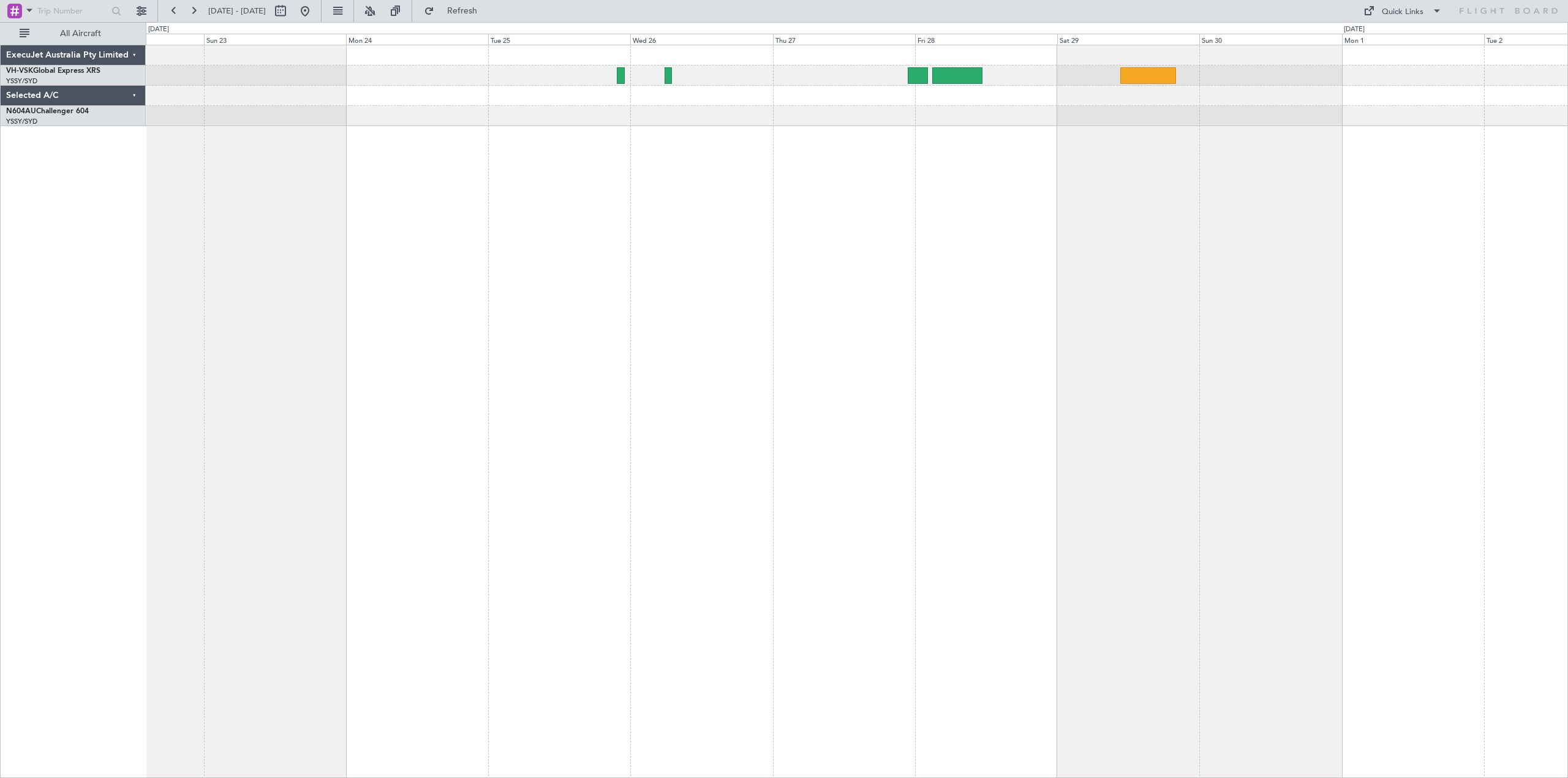
click at [830, 399] on div at bounding box center [856, 411] width 1422 height 733
